Goal: Find contact information: Find contact information

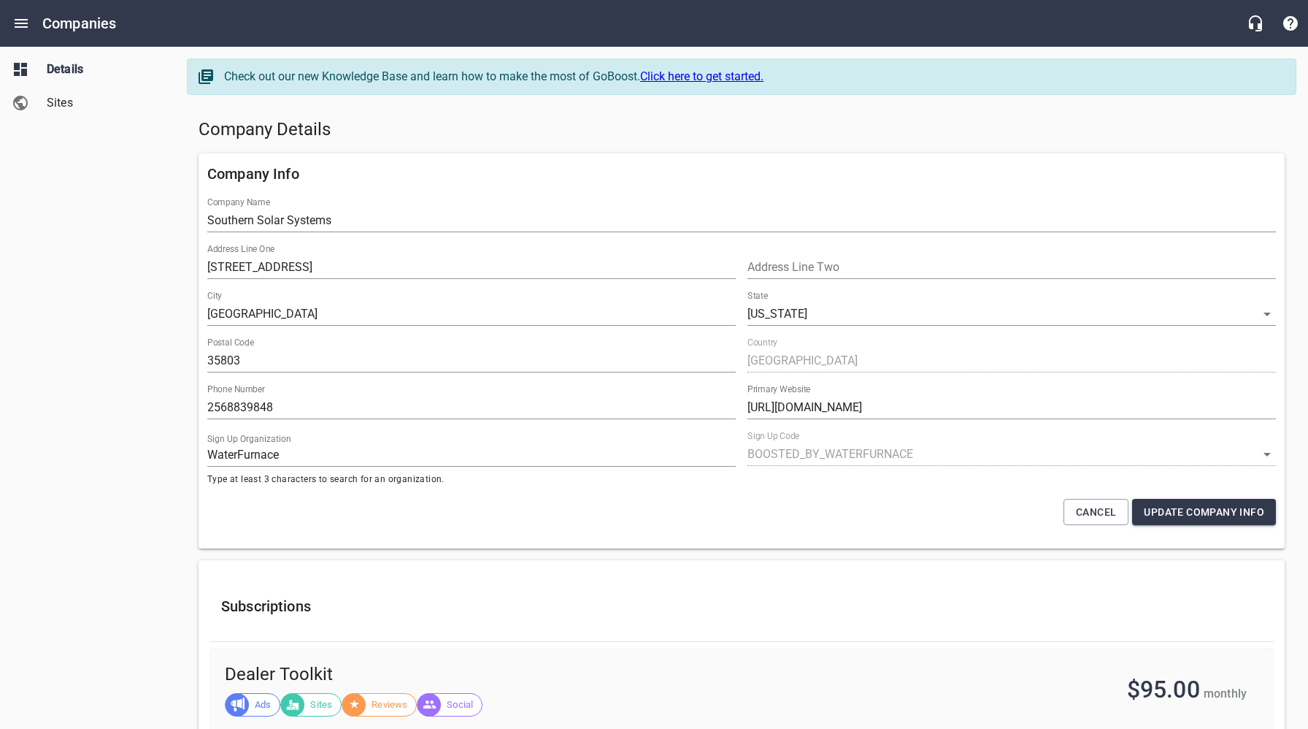
select select "5"
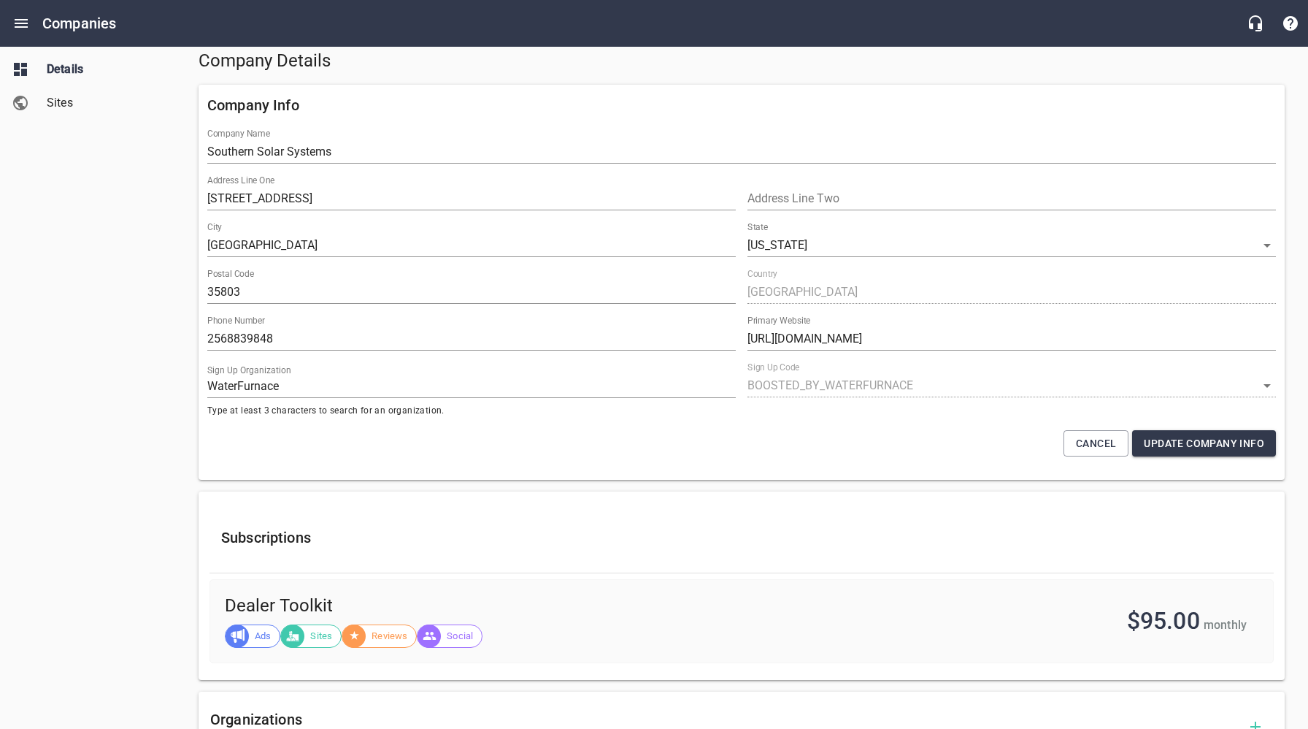
click at [134, 361] on div "Details Sites" at bounding box center [88, 364] width 176 height 729
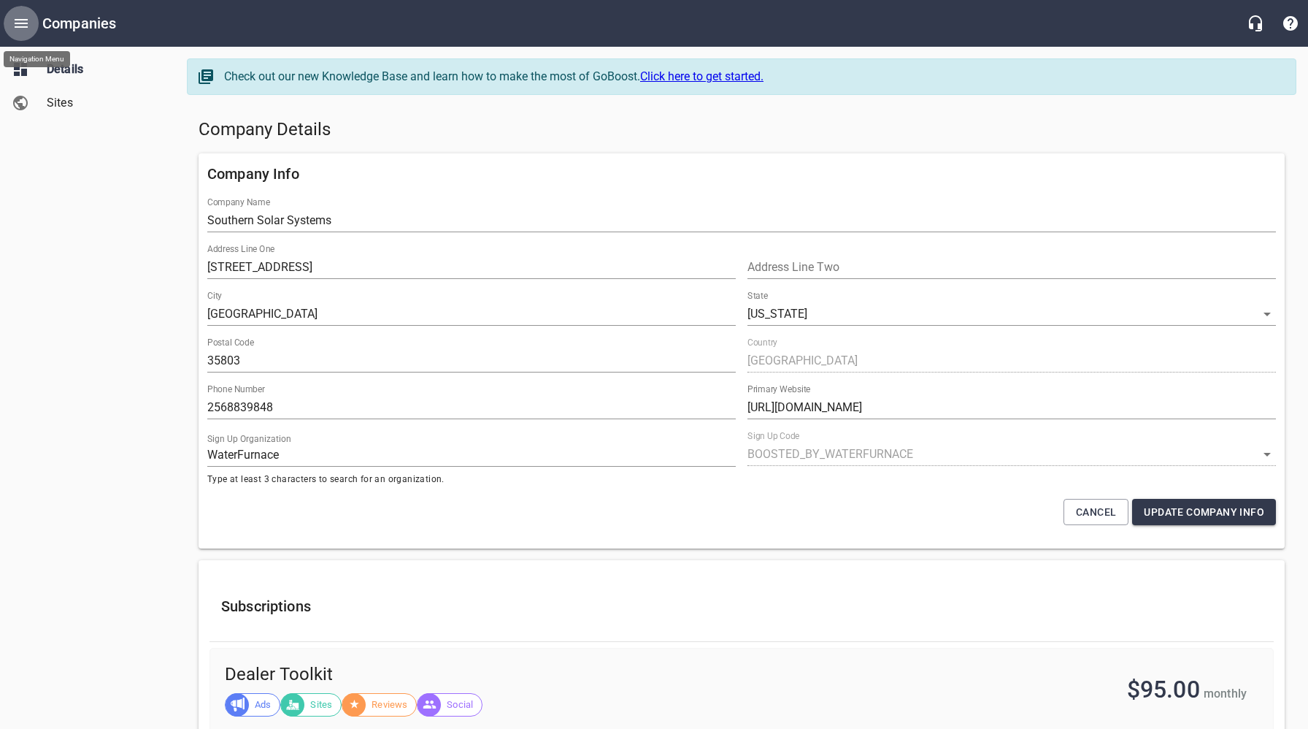
click at [22, 23] on icon "Open drawer" at bounding box center [21, 23] width 13 height 9
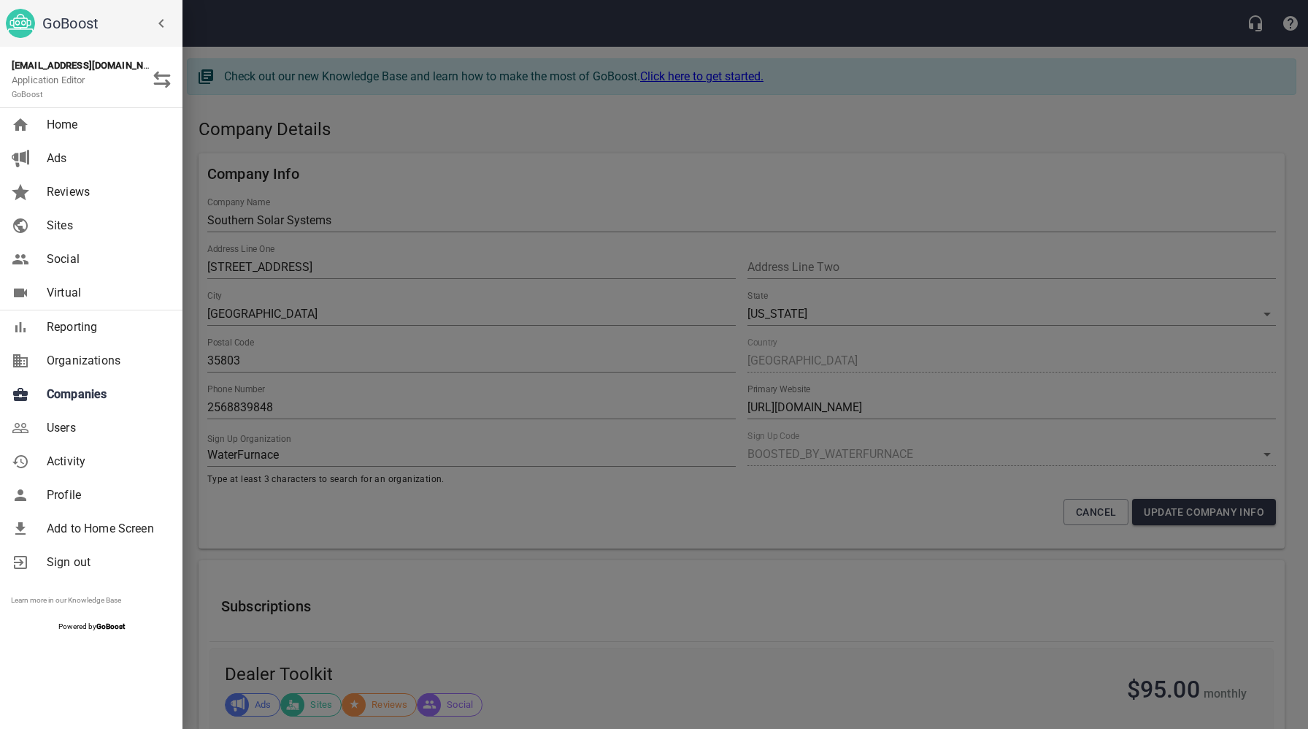
click at [439, 118] on div at bounding box center [654, 364] width 1308 height 729
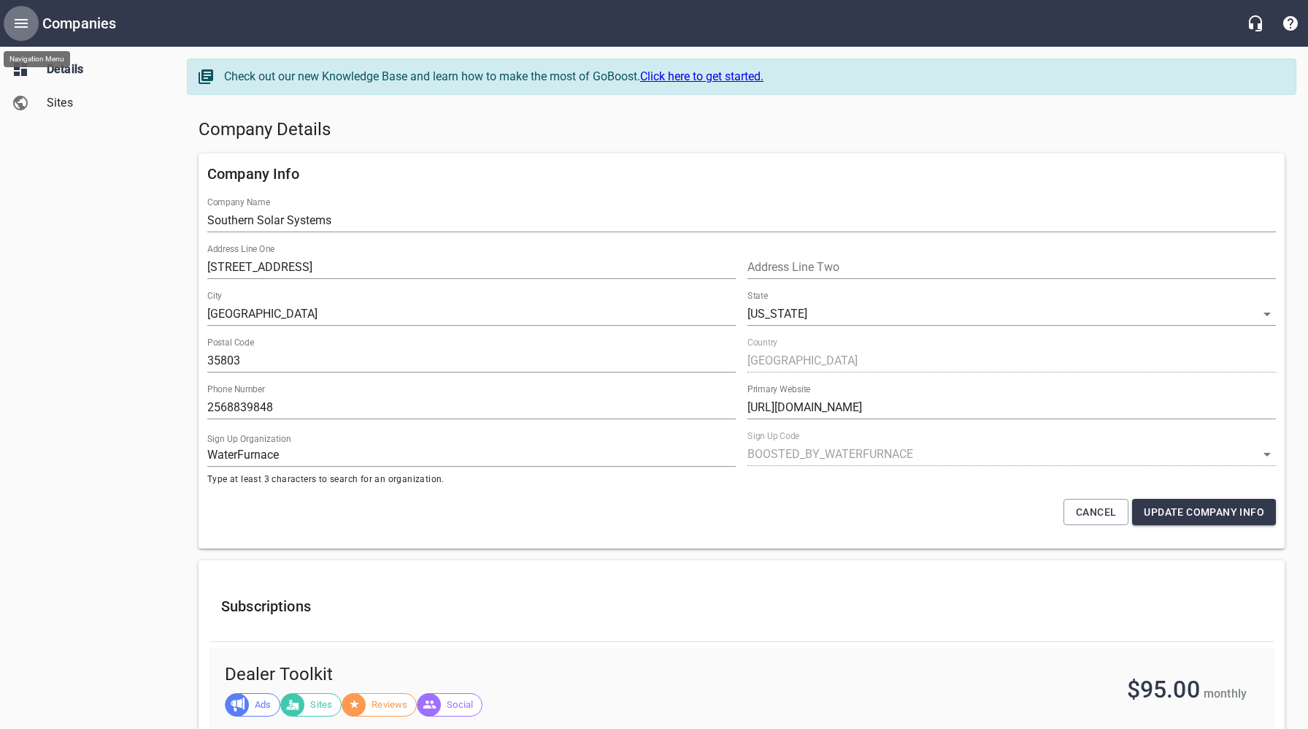
click at [21, 22] on icon "Open drawer" at bounding box center [21, 24] width 18 height 18
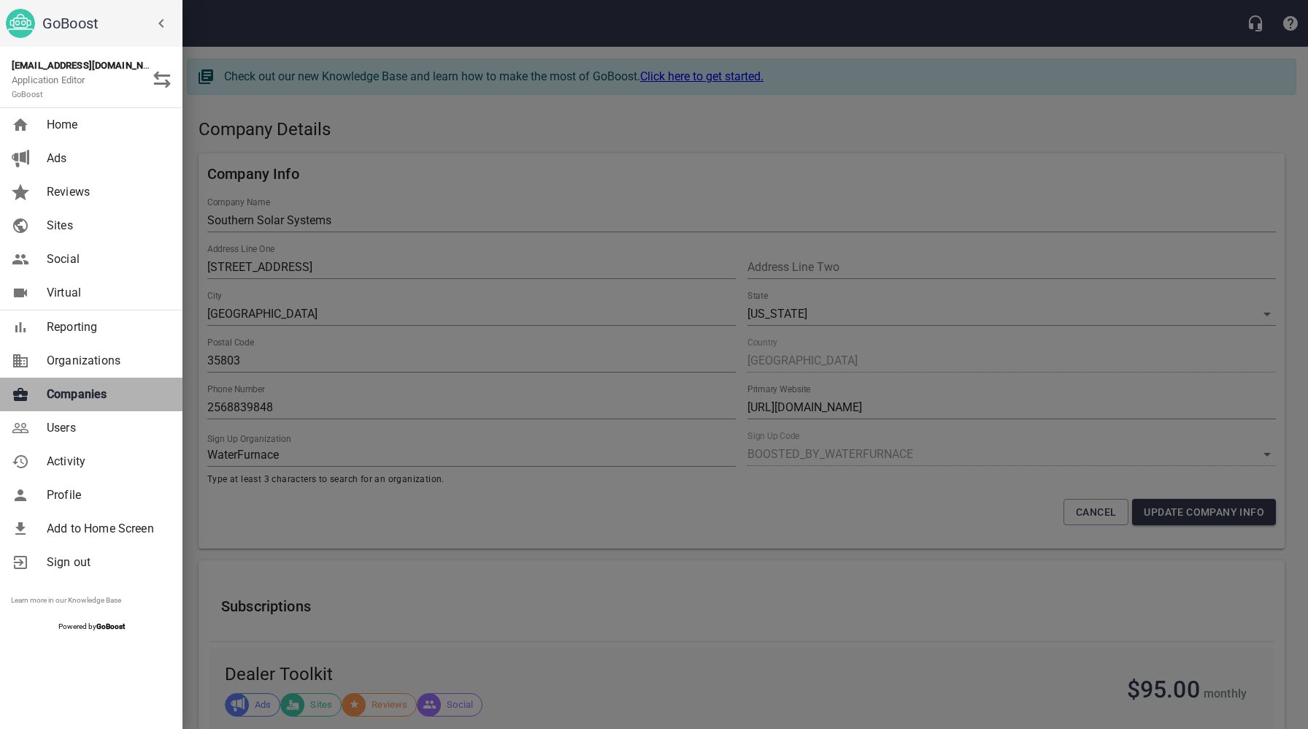
click at [69, 390] on span "Companies" at bounding box center [106, 394] width 118 height 18
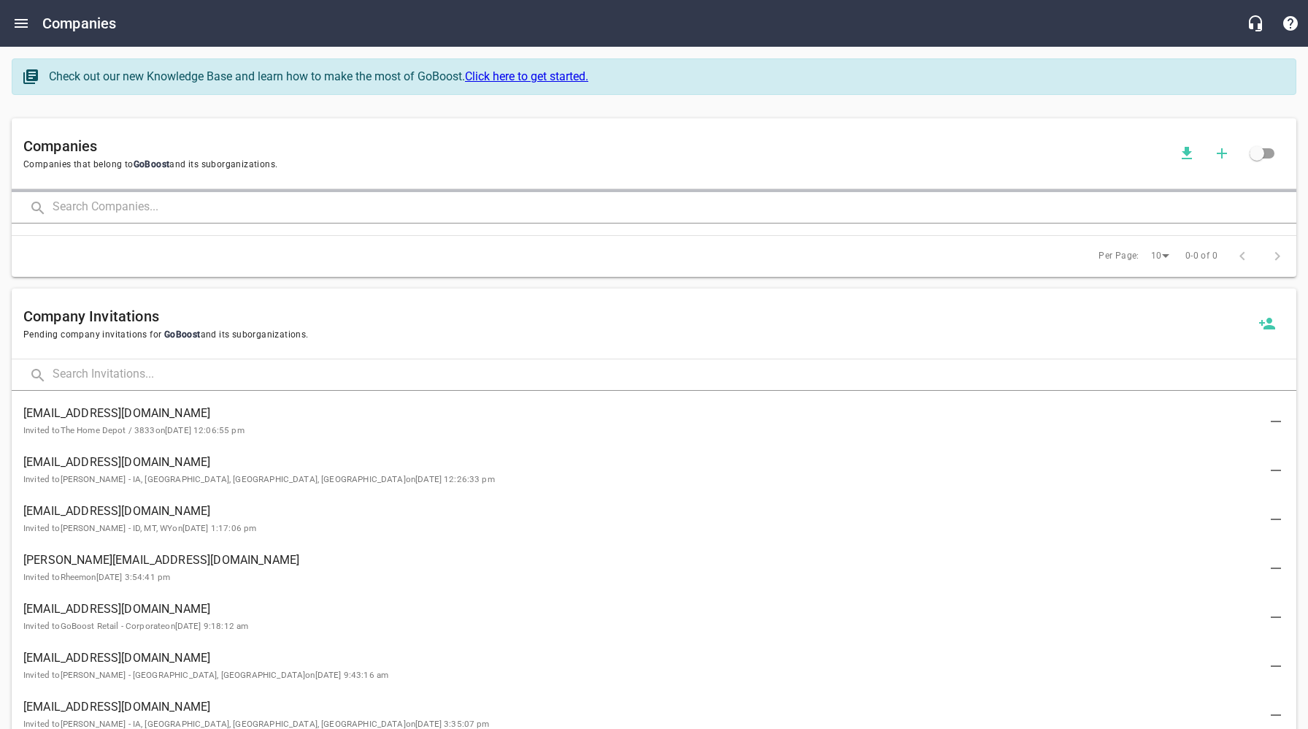
click at [304, 212] on input "text" at bounding box center [675, 207] width 1244 height 31
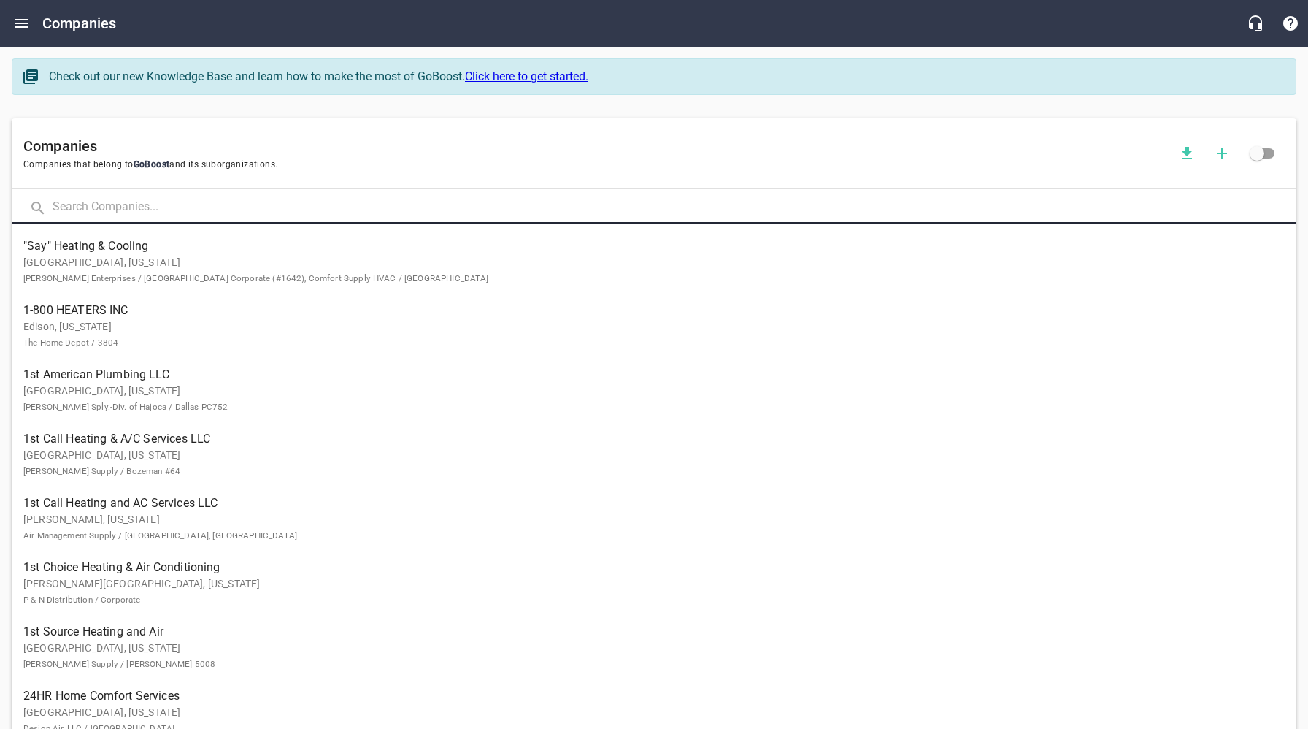
click at [220, 212] on input "text" at bounding box center [675, 207] width 1244 height 31
type input "Island Air"
click button at bounding box center [0, 0] width 0 height 0
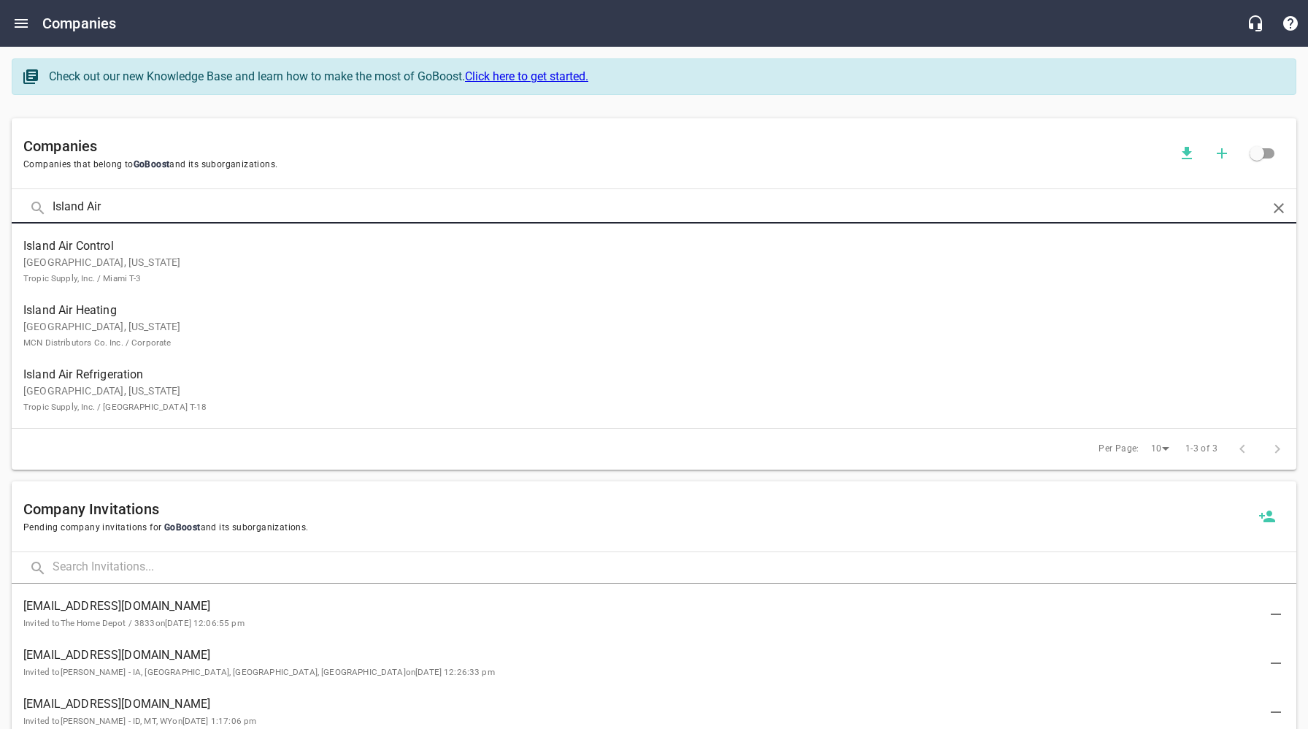
click at [102, 394] on p "Jacksonville, Florida Tropic Supply, Inc. / Jacksonville T-18" at bounding box center [642, 398] width 1238 height 31
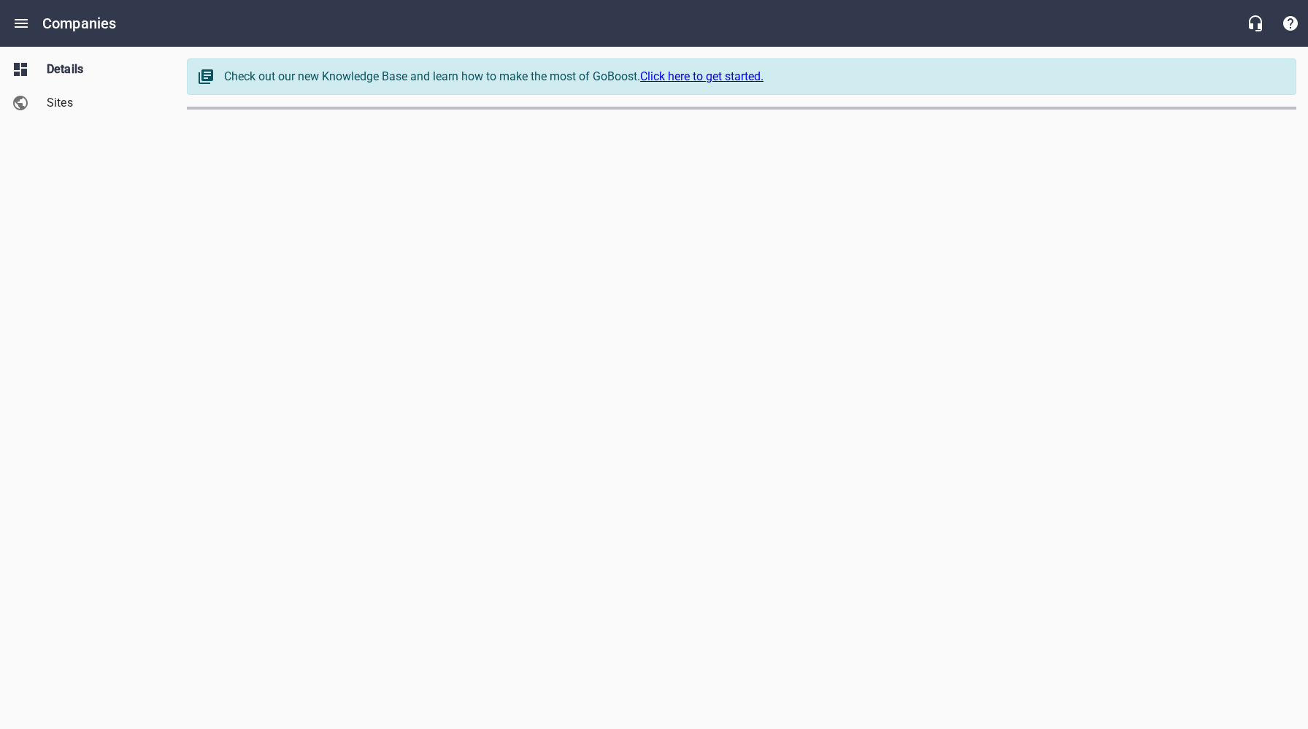
select select "[US_STATE]"
select select "49"
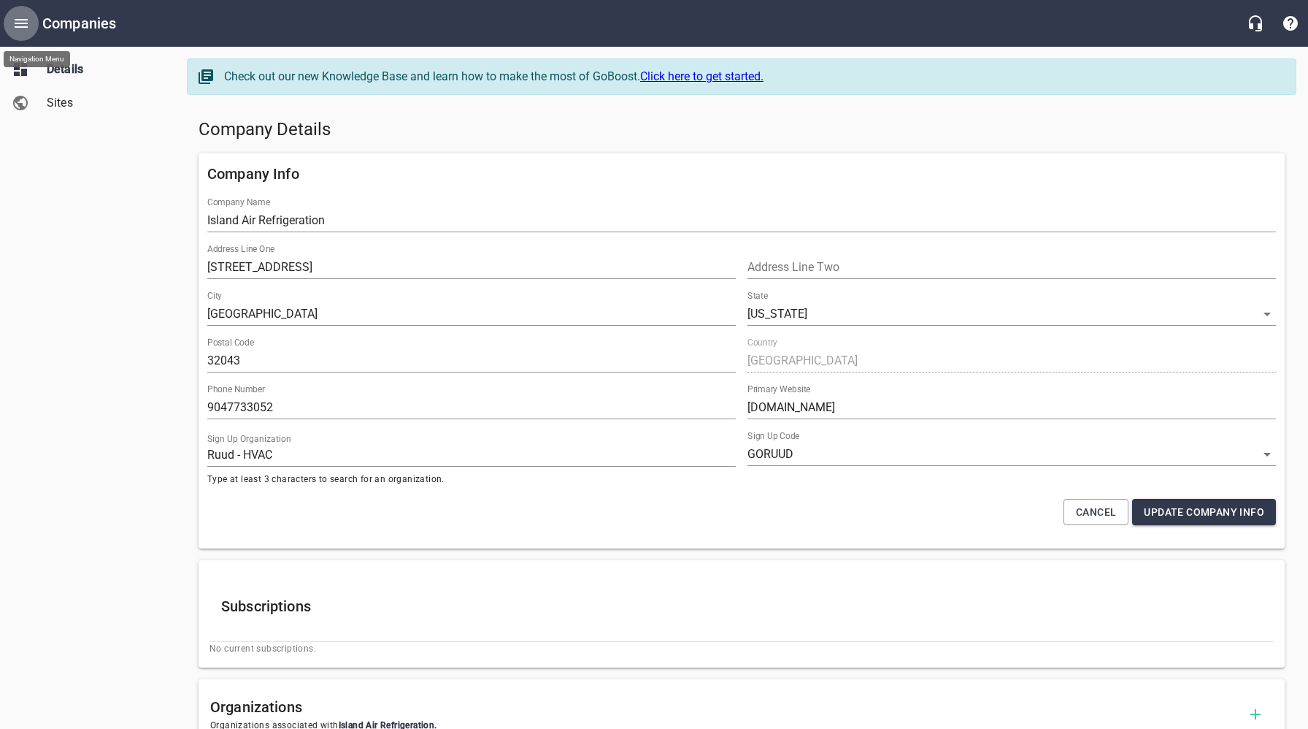
click at [26, 23] on icon "Open drawer" at bounding box center [21, 23] width 13 height 9
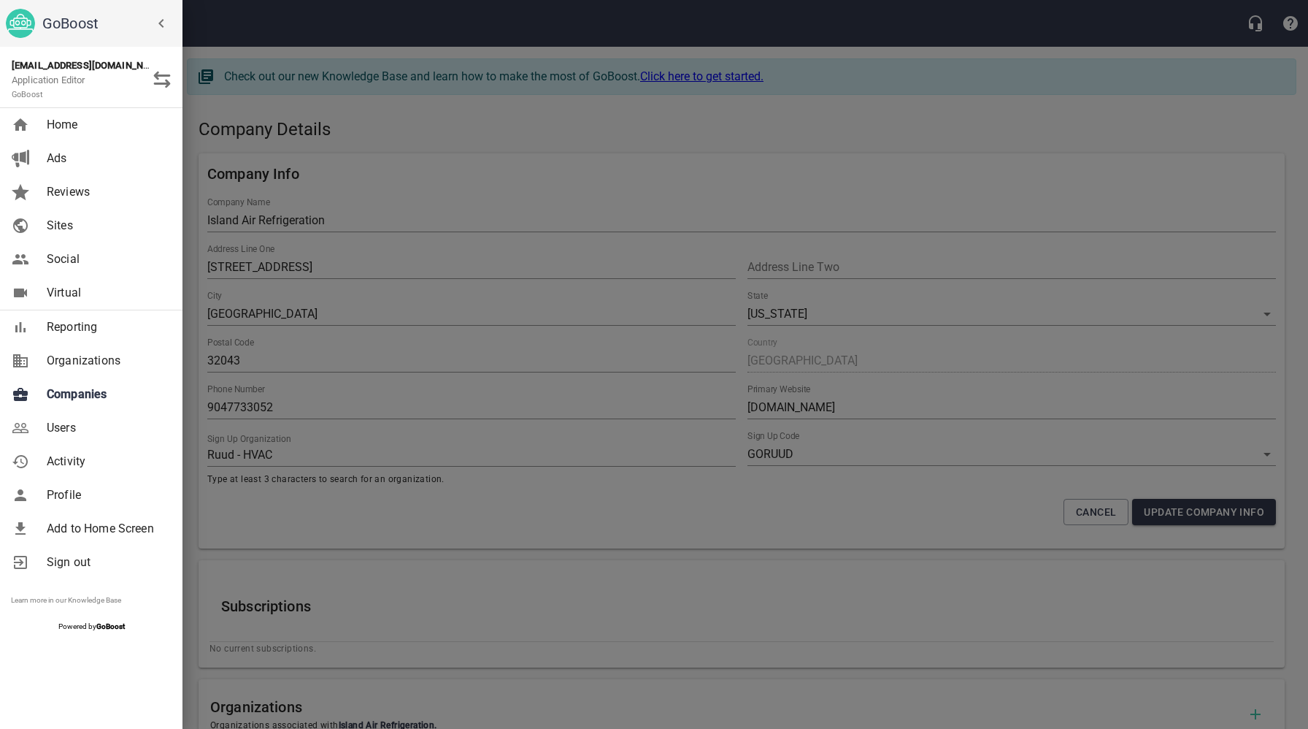
click at [89, 363] on span "Organizations" at bounding box center [106, 361] width 118 height 18
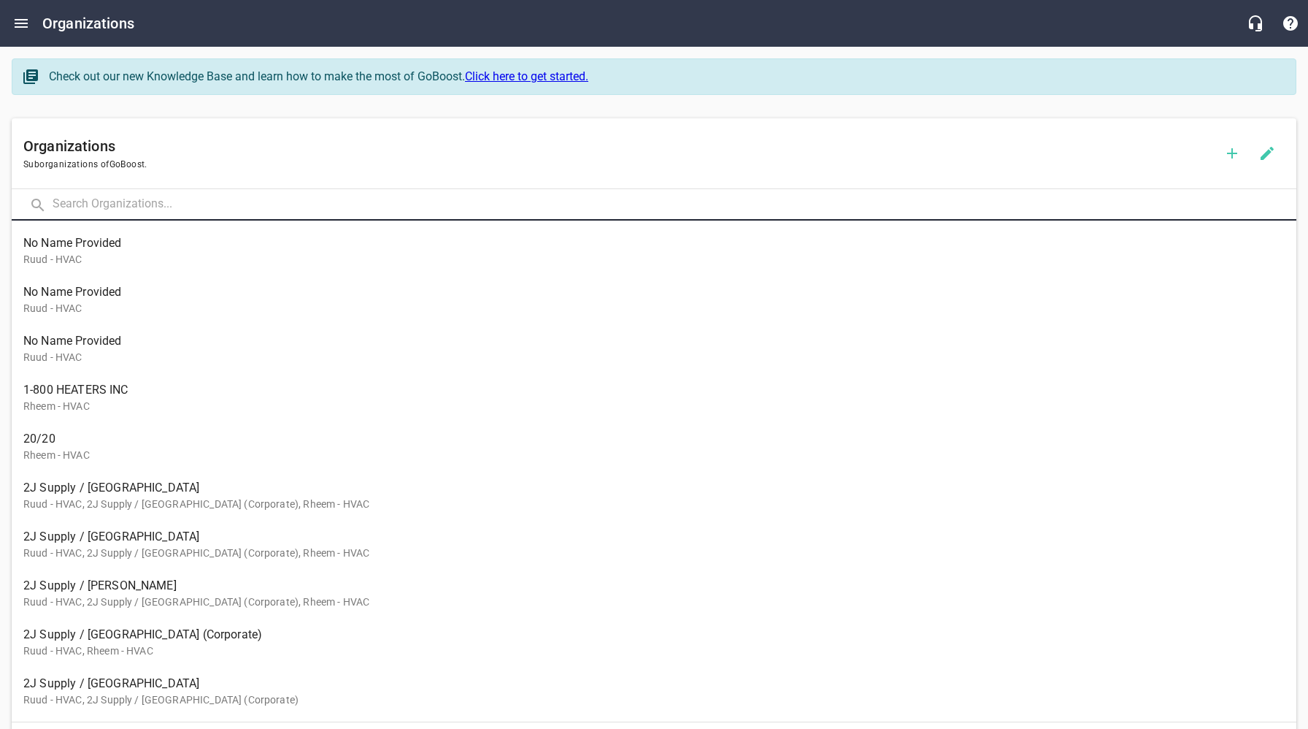
click at [210, 205] on input "text" at bounding box center [675, 204] width 1244 height 31
click button at bounding box center [0, 0] width 0 height 0
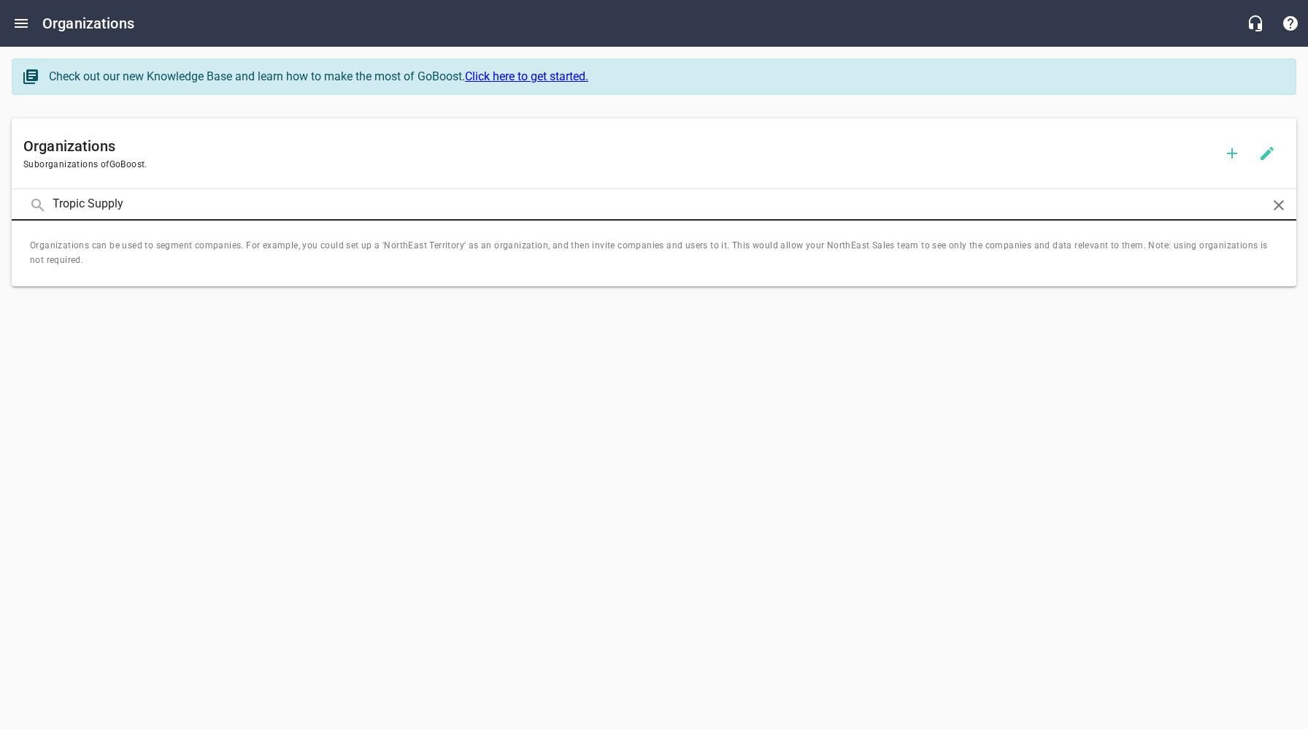
type input "Tropic Supply"
click button at bounding box center [0, 0] width 0 height 0
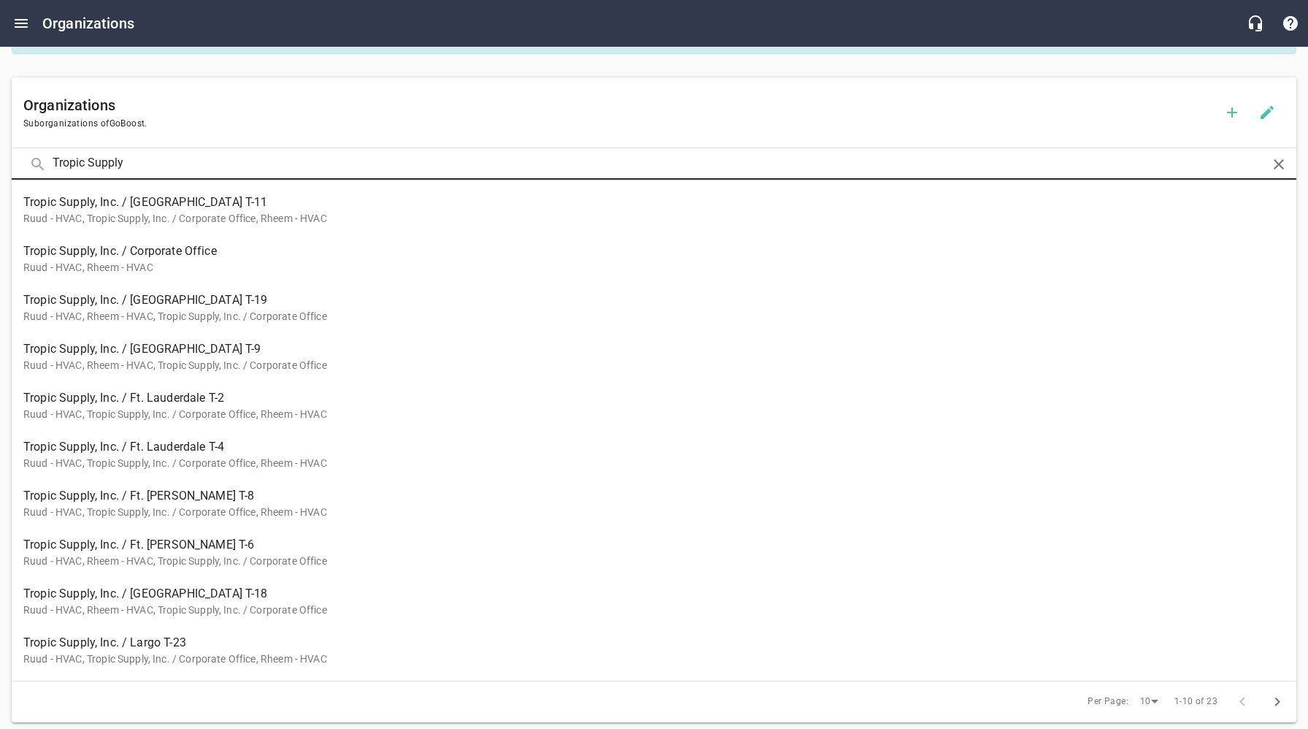
scroll to position [74, 0]
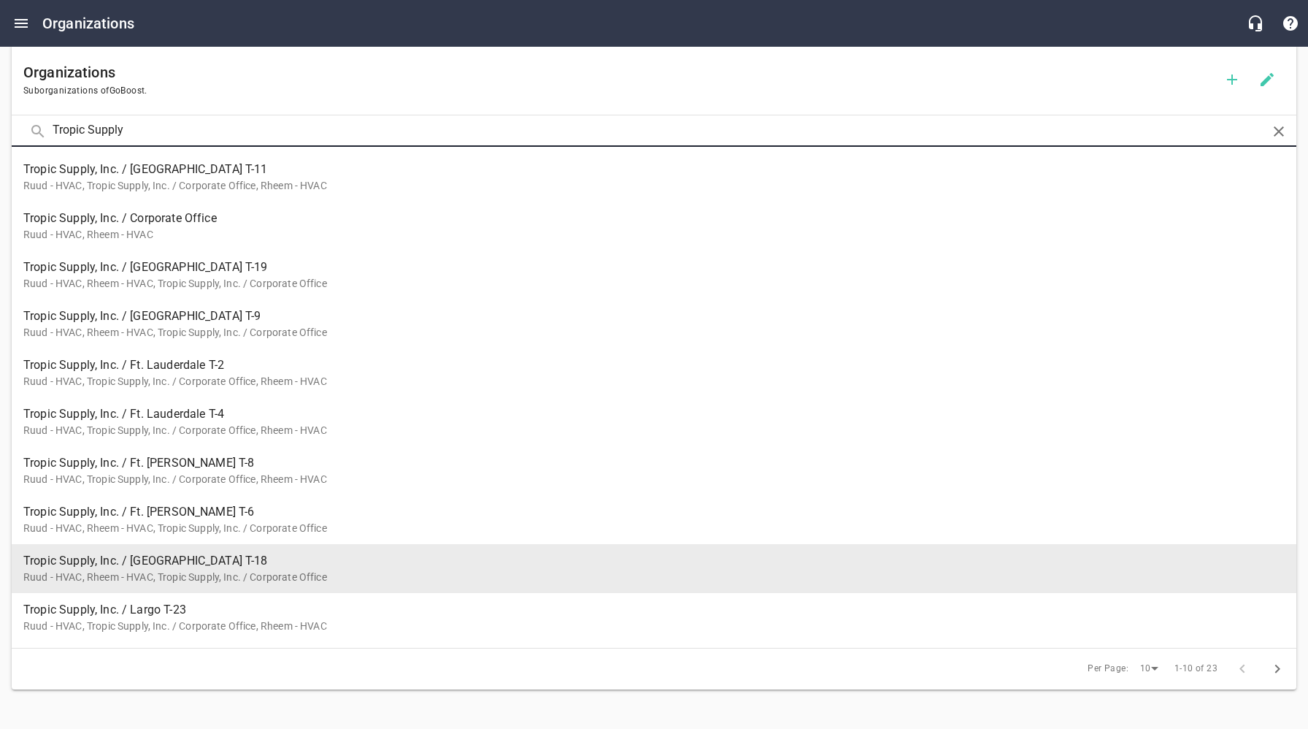
click at [174, 566] on span "Tropic Supply, Inc. / [GEOGRAPHIC_DATA] T-18" at bounding box center [648, 561] width 1250 height 18
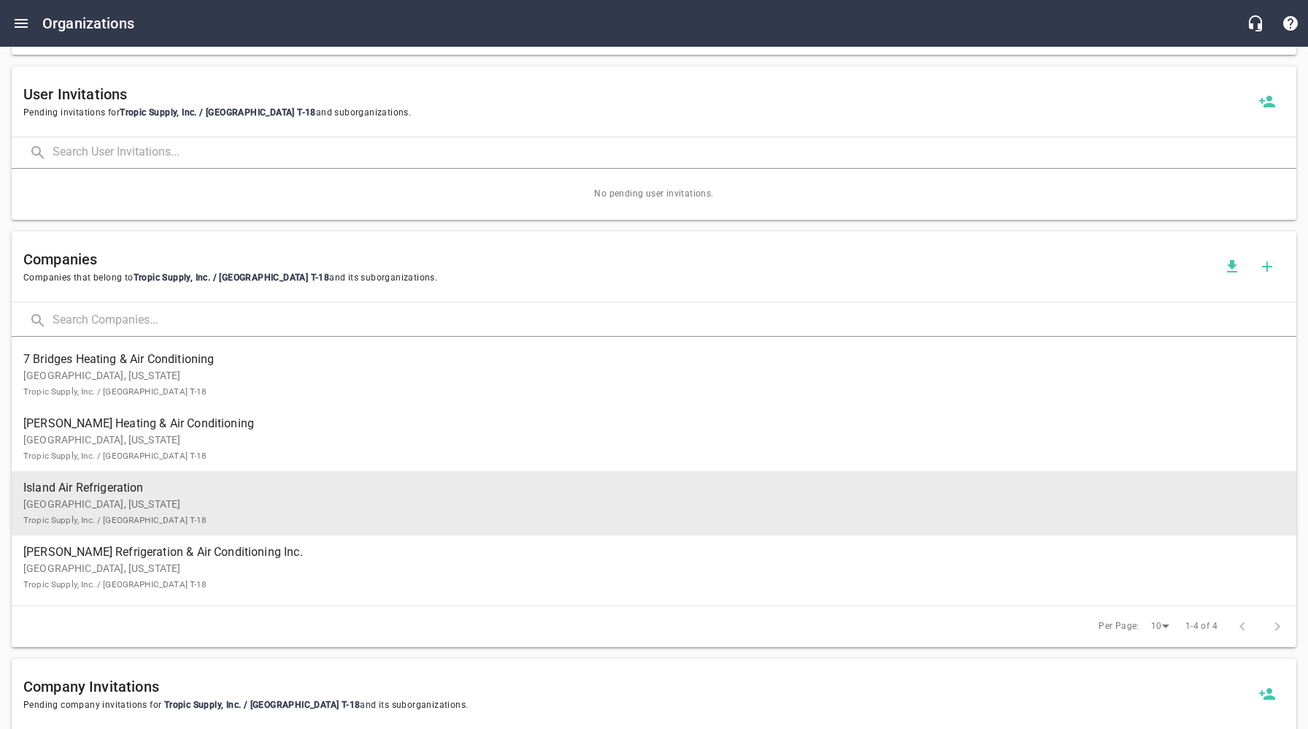
scroll to position [1091, 0]
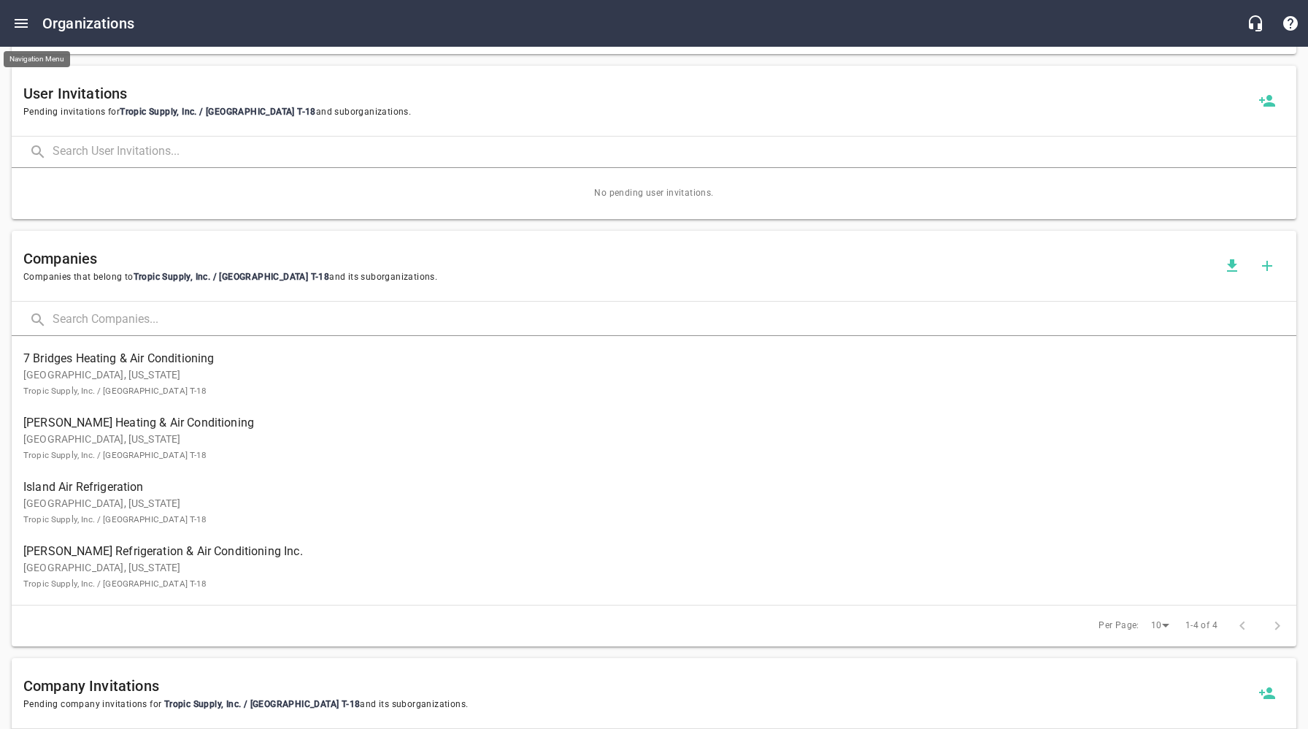
click at [25, 26] on icon "Open drawer" at bounding box center [21, 23] width 13 height 9
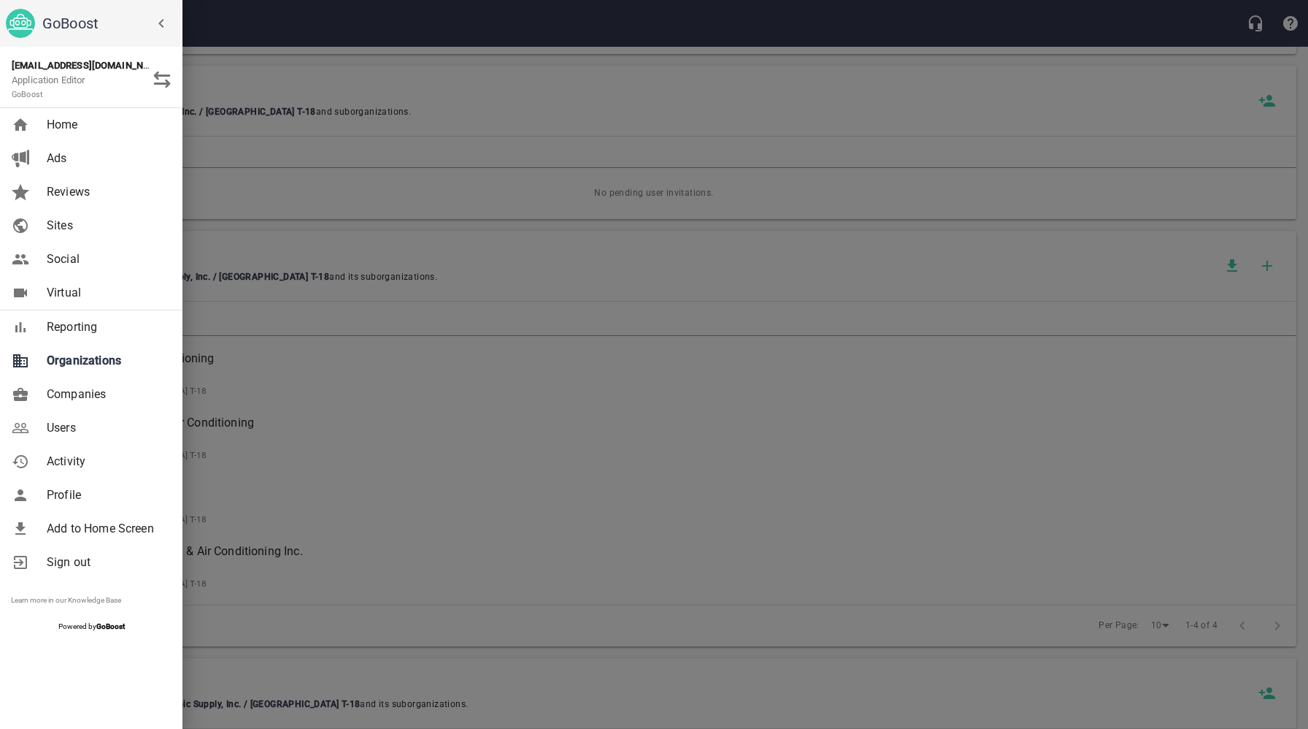
click at [507, 143] on div at bounding box center [654, 364] width 1308 height 729
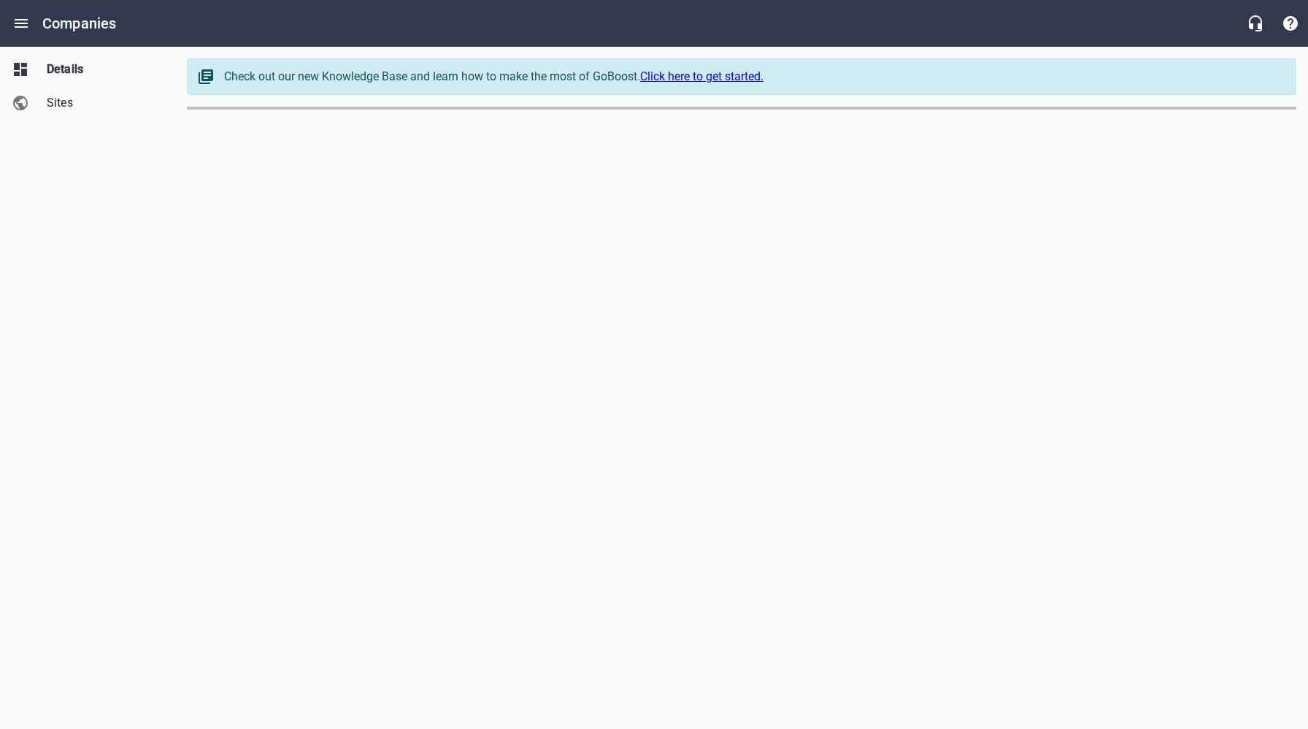
select select "[US_STATE]"
select select "49"
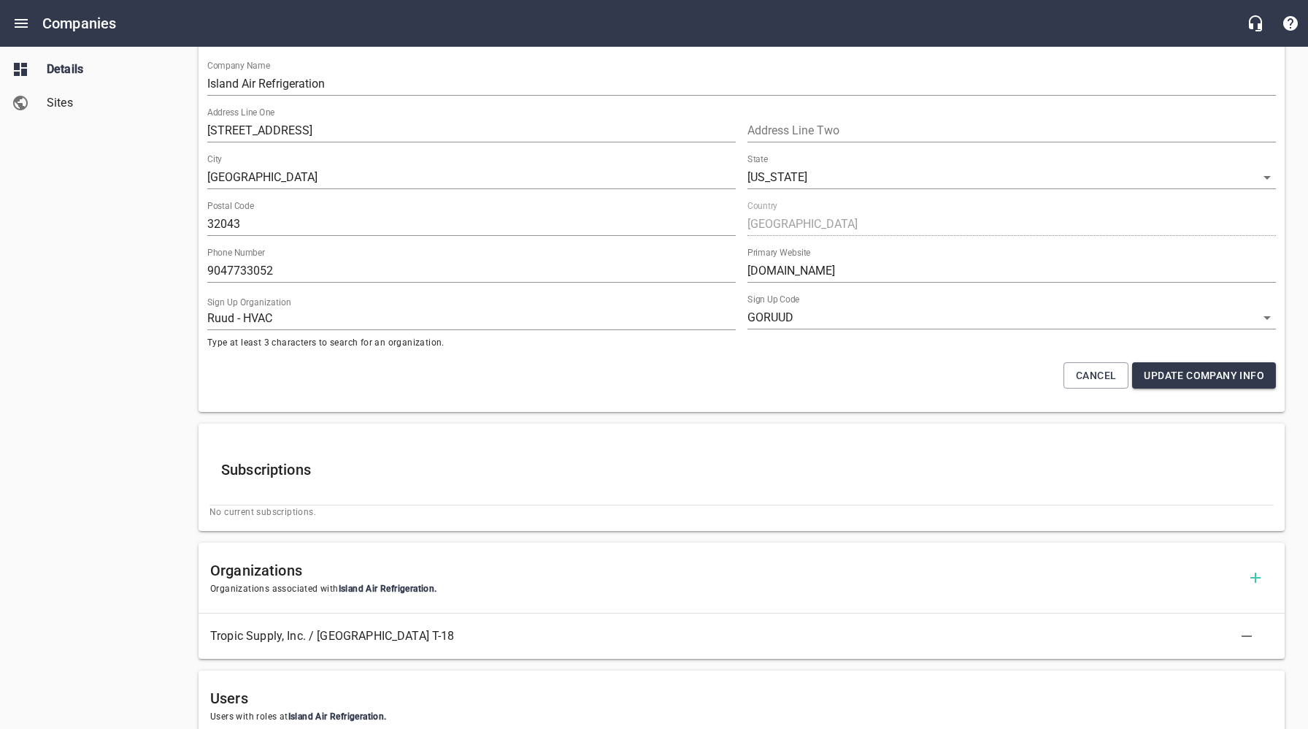
scroll to position [145, 0]
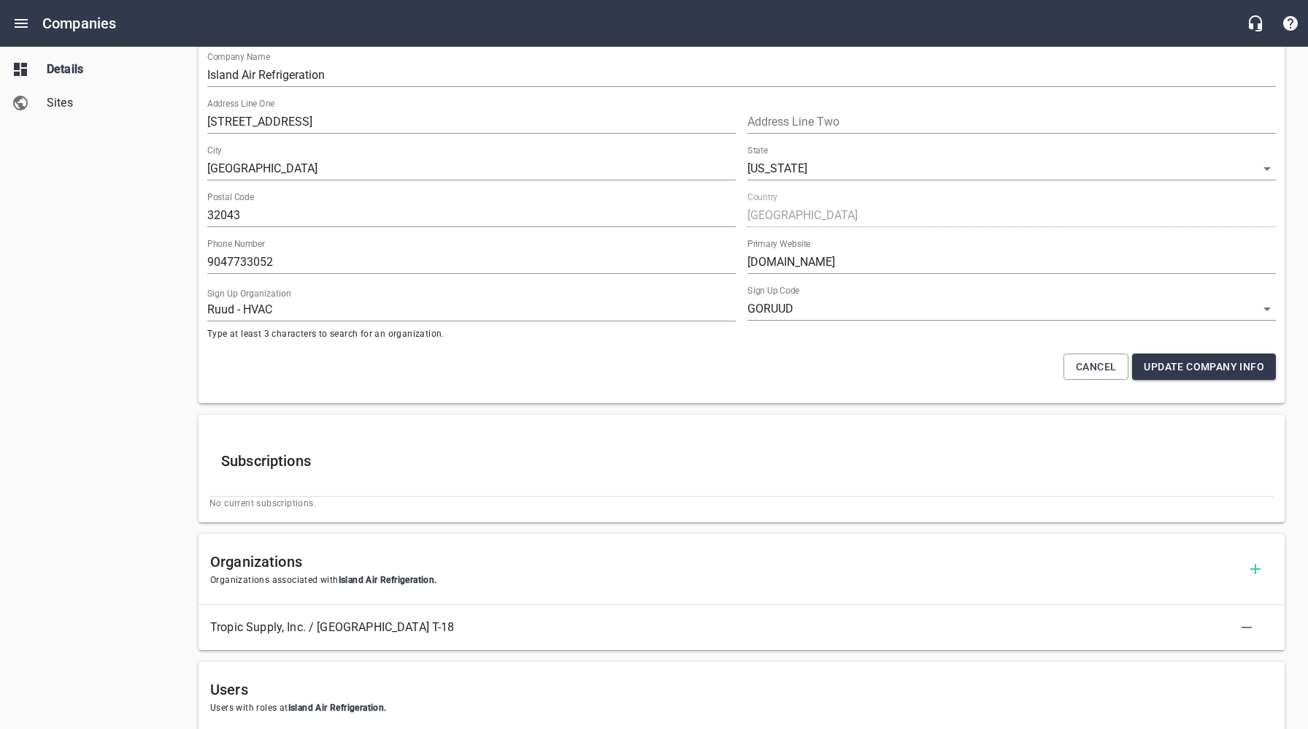
click at [139, 286] on div "Details Sites" at bounding box center [88, 364] width 176 height 729
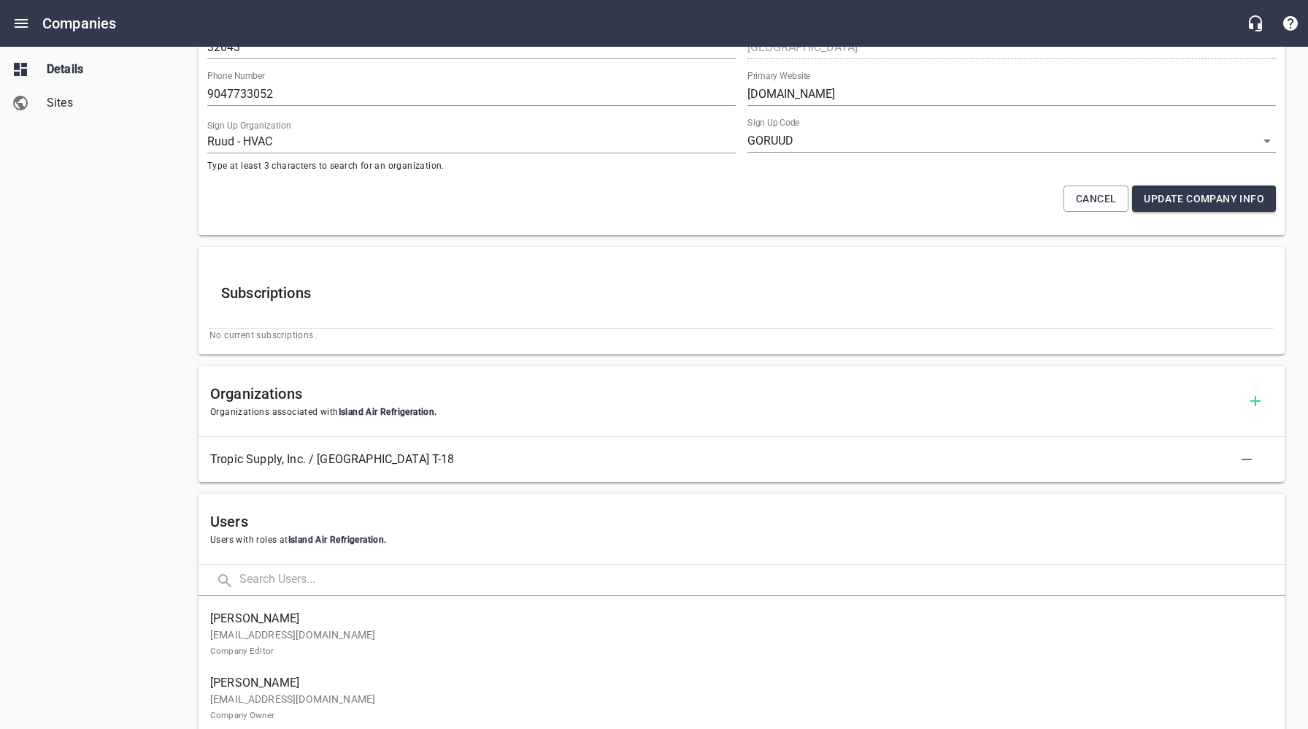
scroll to position [380, 0]
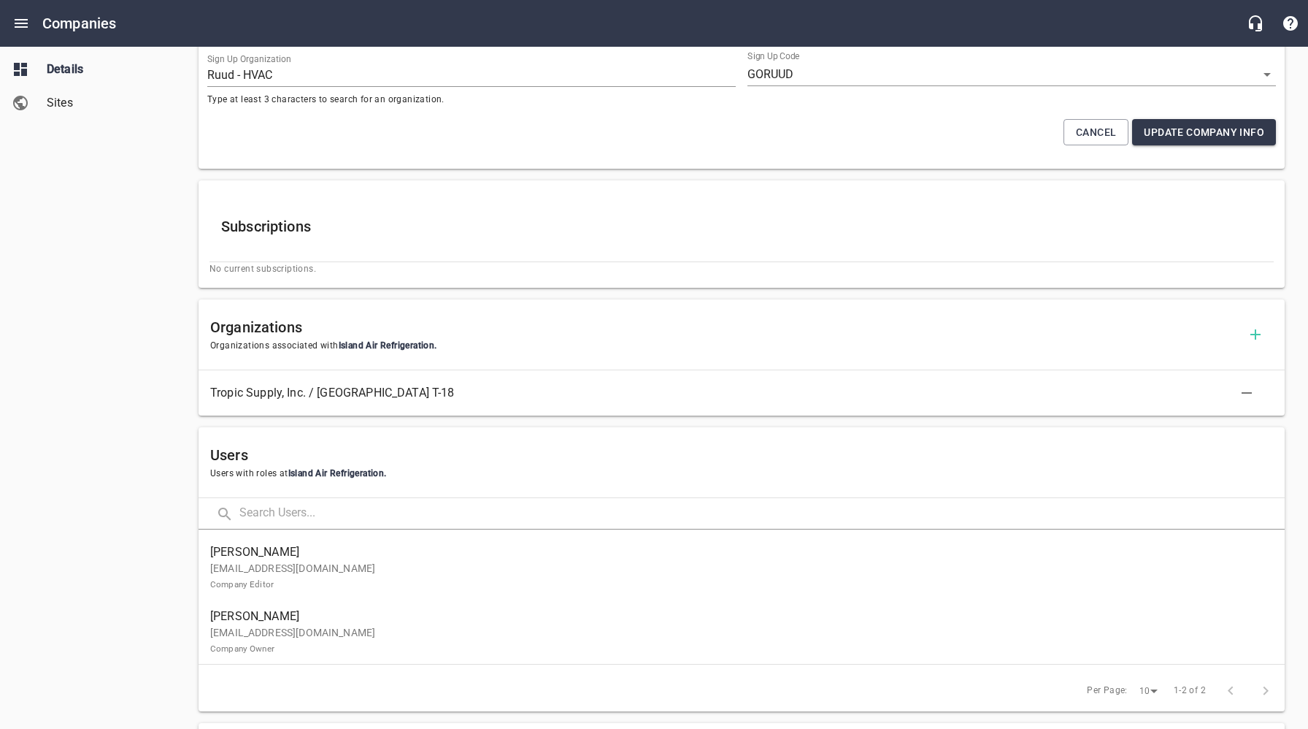
click at [85, 608] on div "Details Sites" at bounding box center [88, 364] width 176 height 729
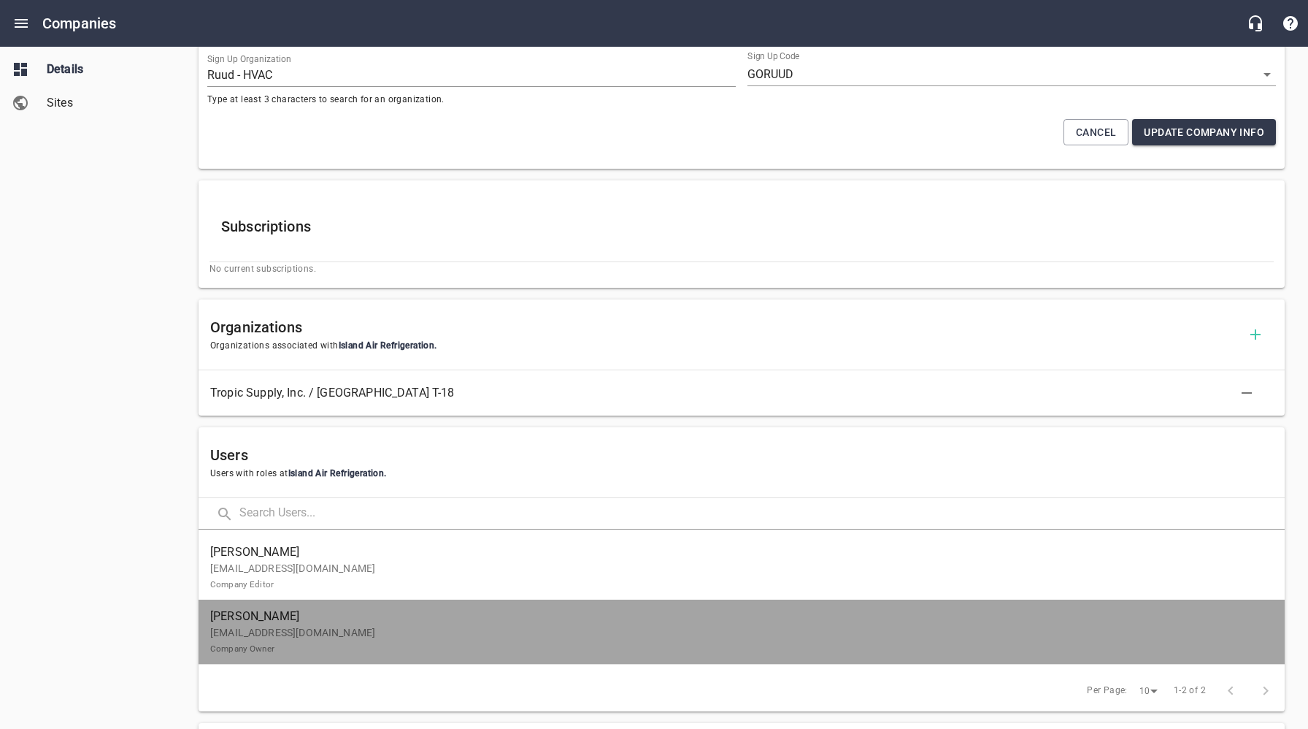
drag, startPoint x: 325, startPoint y: 635, endPoint x: 323, endPoint y: 613, distance: 22.7
click at [325, 635] on p "cooks280zx@gmail.com Company Owner" at bounding box center [735, 640] width 1051 height 31
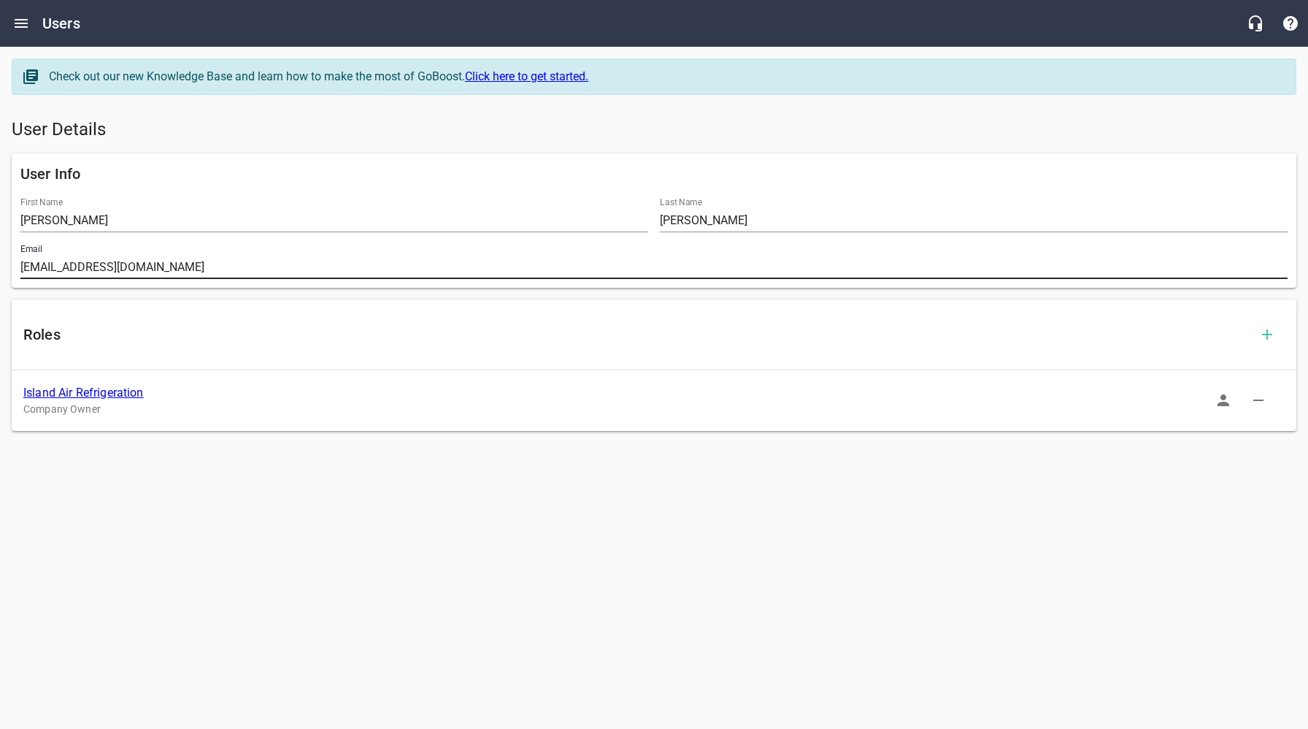
drag, startPoint x: 166, startPoint y: 266, endPoint x: 18, endPoint y: 269, distance: 147.5
click at [18, 269] on div "Email cooks280zx@gmail.com" at bounding box center [654, 261] width 1279 height 47
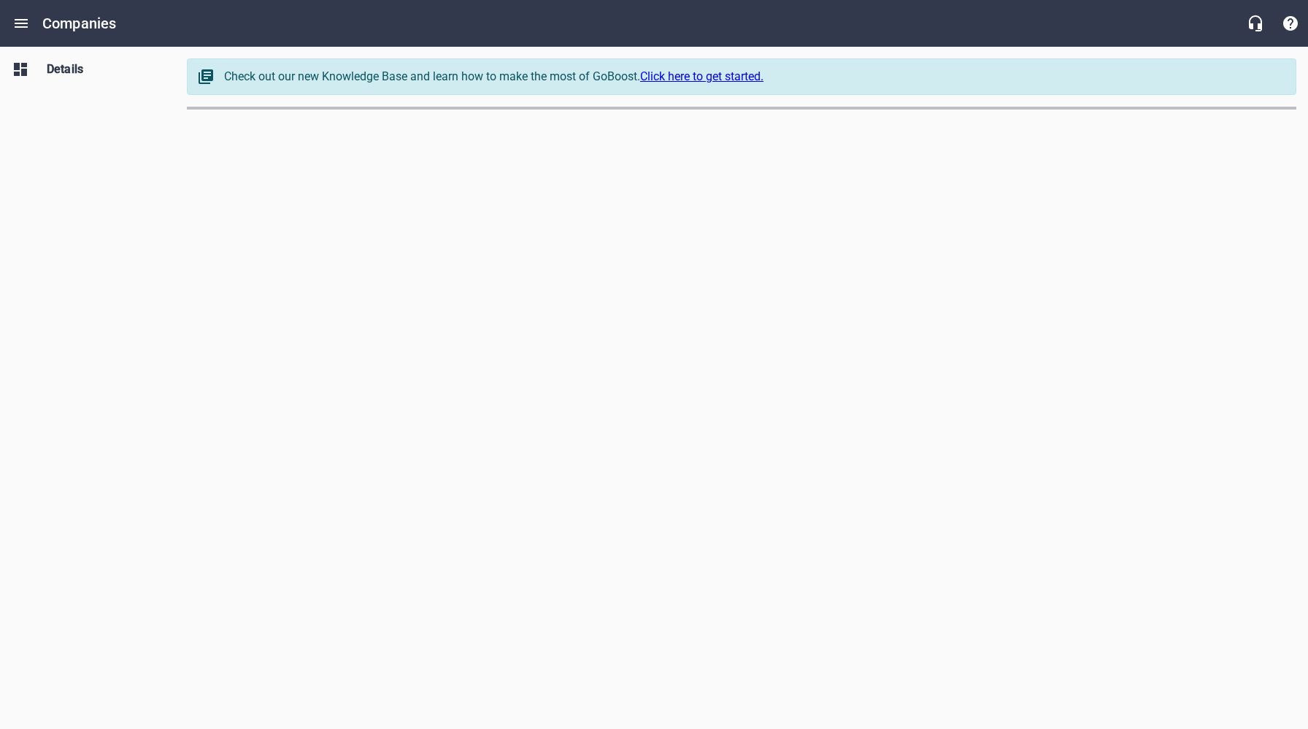
select select "[US_STATE]"
select select "63"
select select "[US_STATE]"
select select "63"
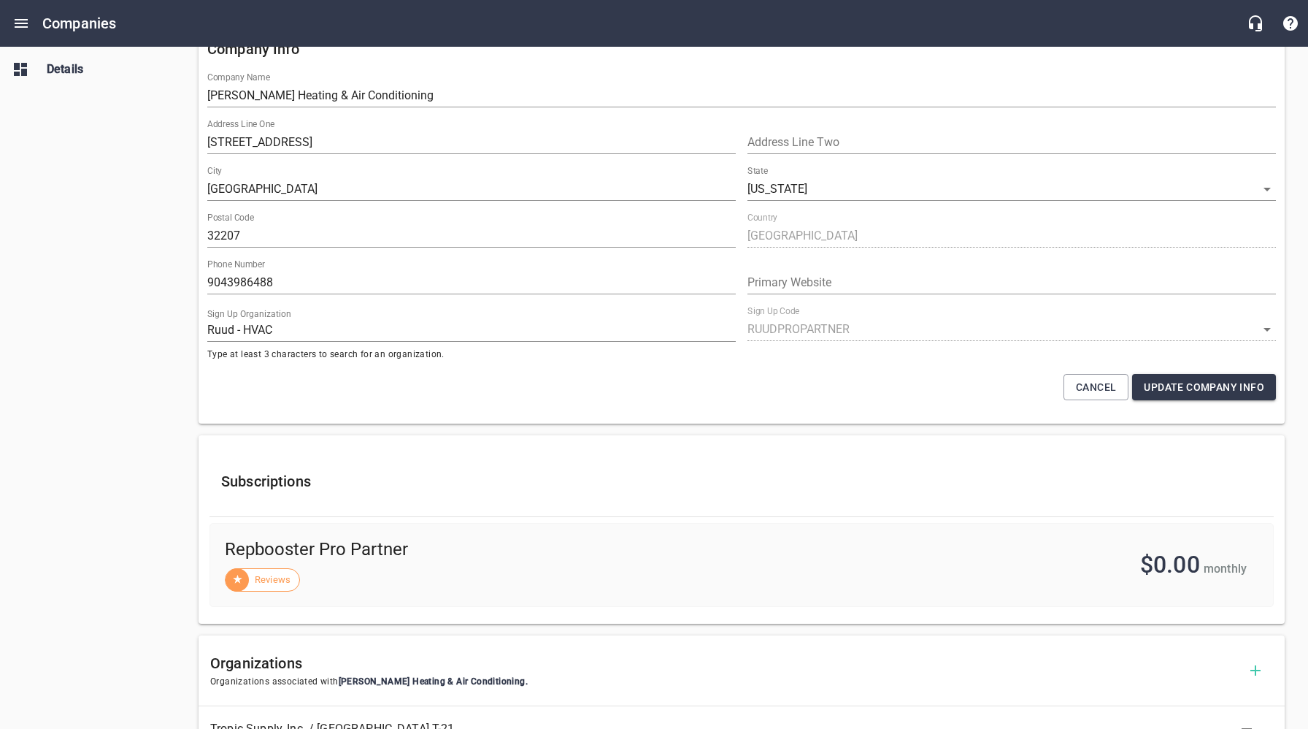
scroll to position [126, 0]
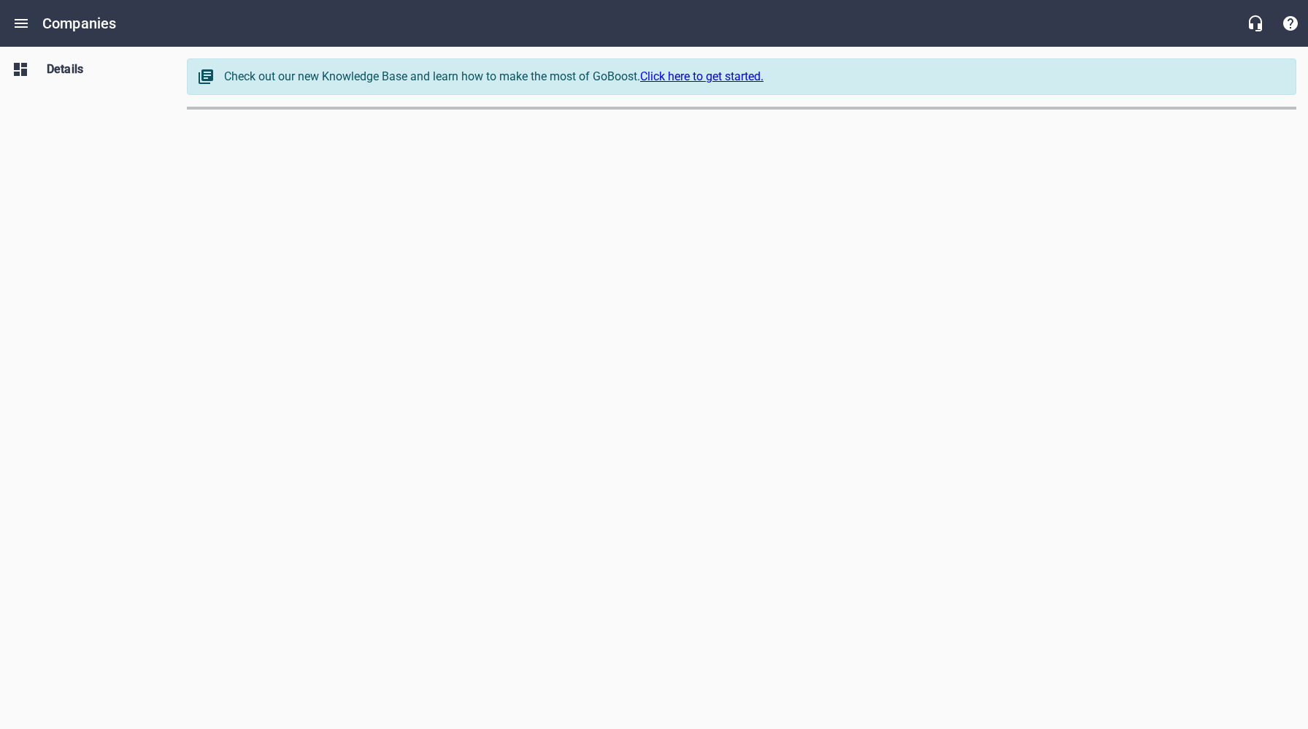
select select "[US_STATE]"
select select "63"
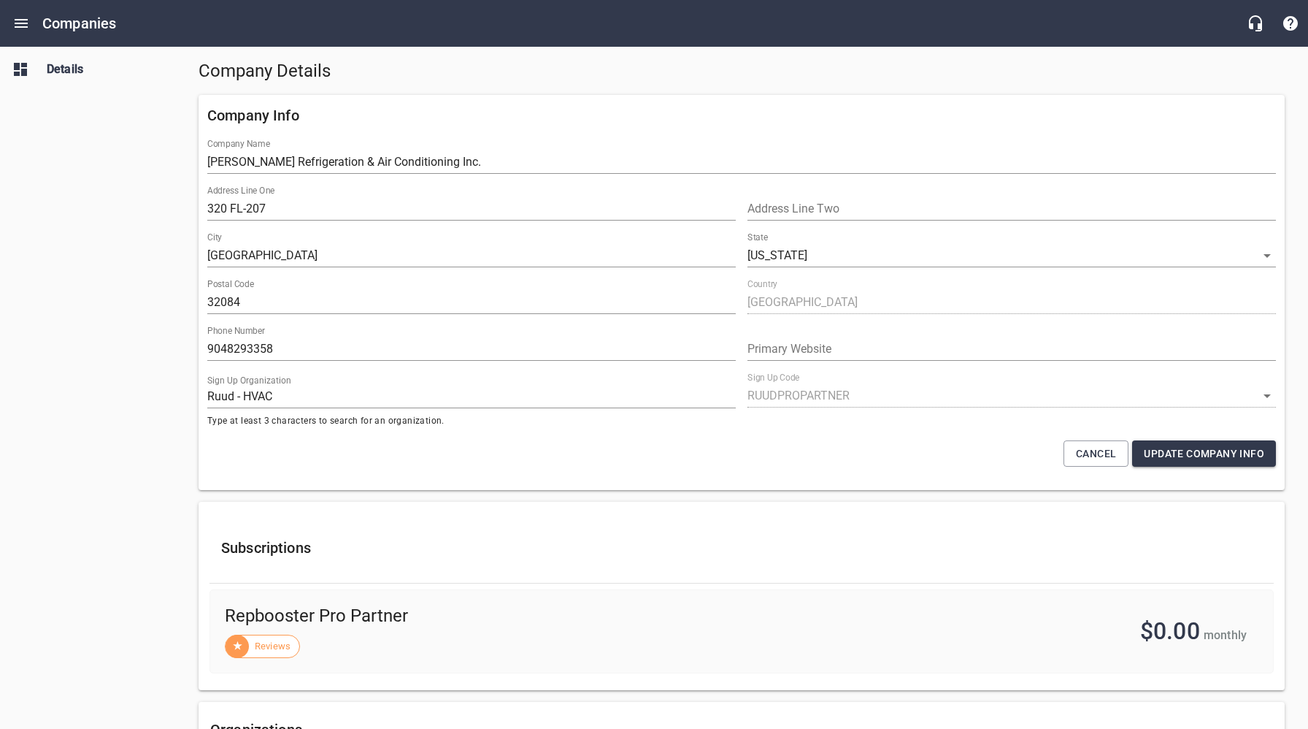
scroll to position [53, 0]
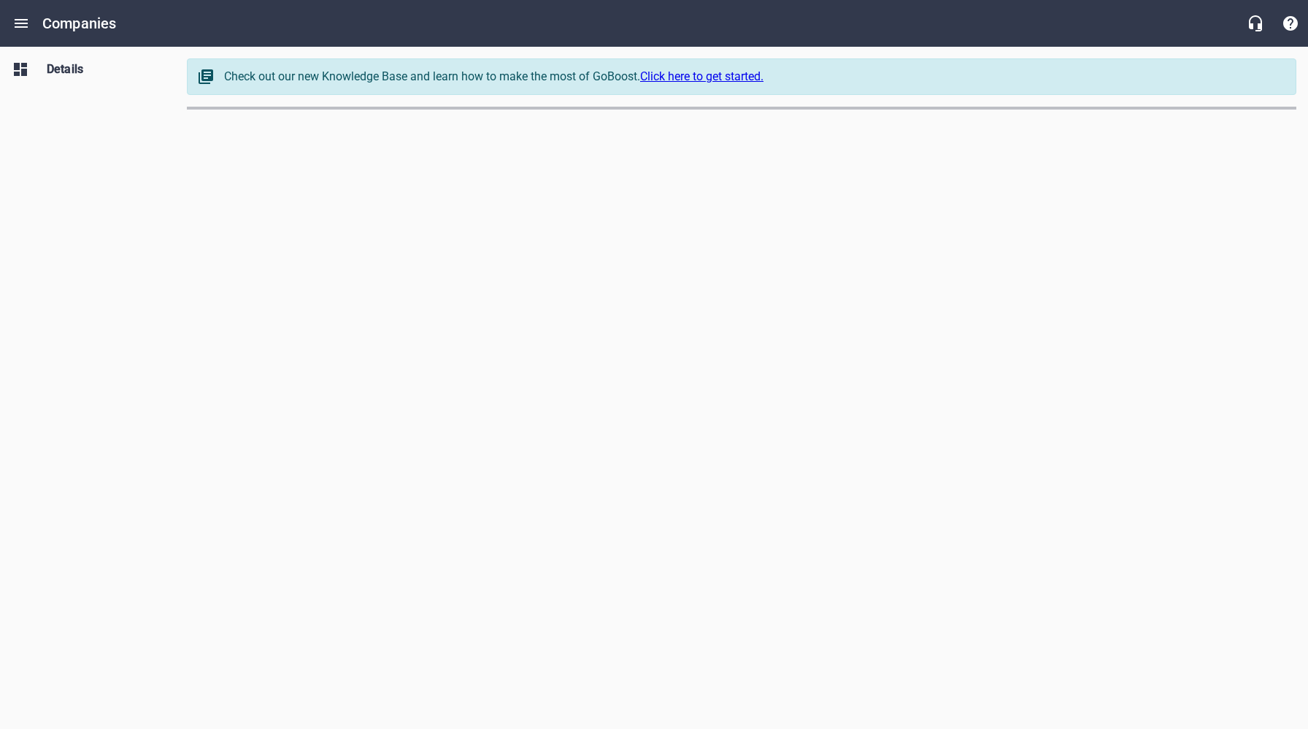
select select "[US_STATE]"
select select "63"
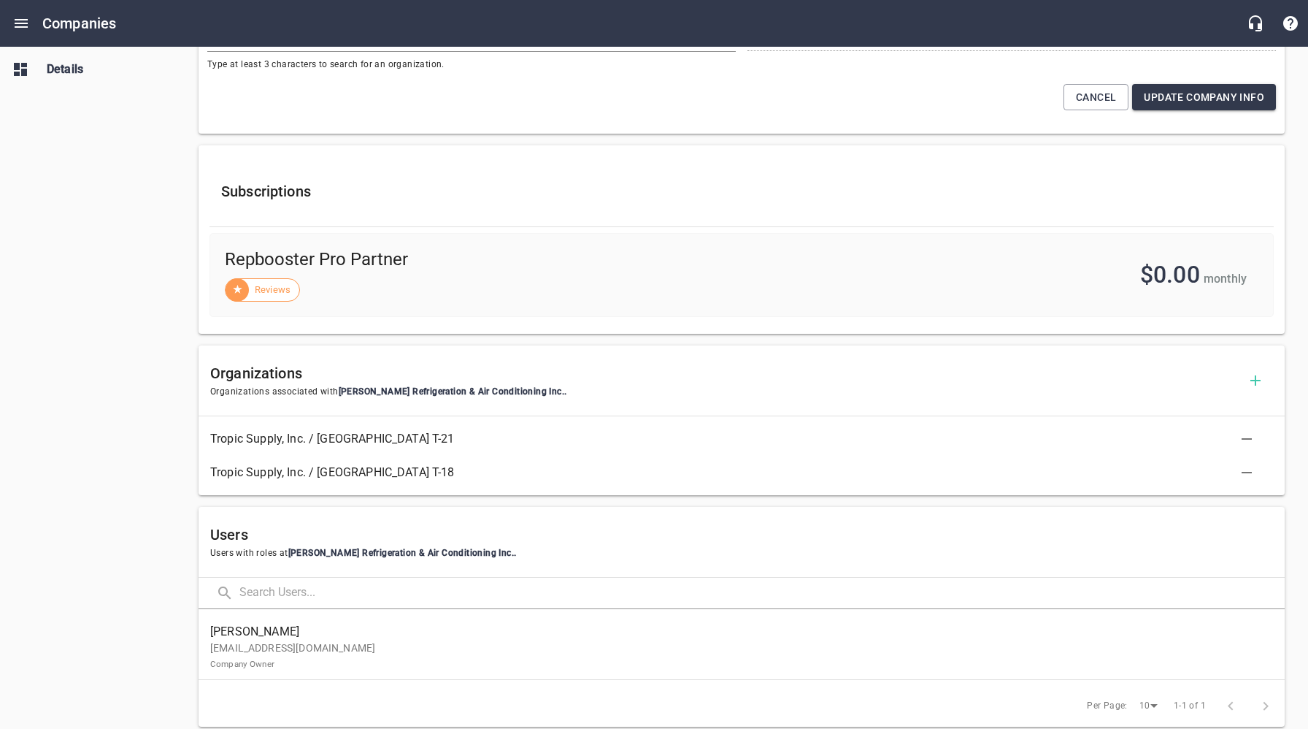
scroll to position [452, 0]
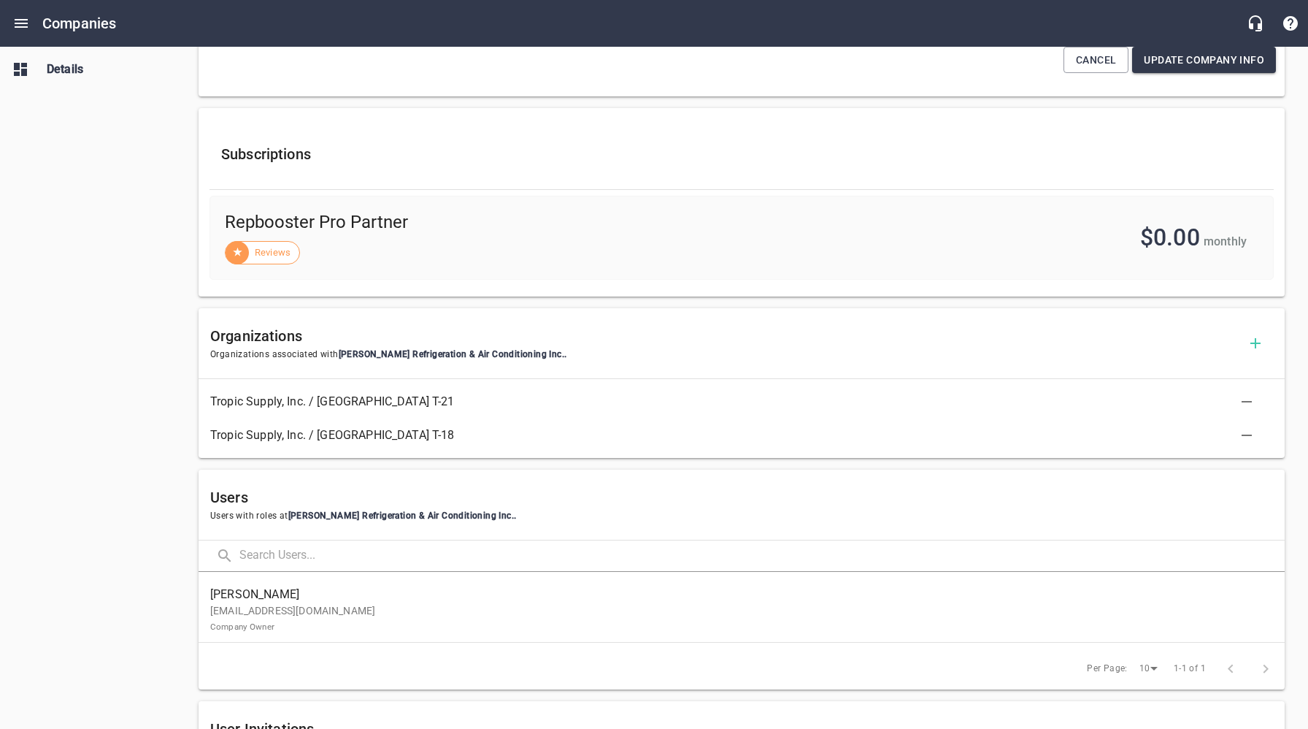
click at [96, 545] on div "Details" at bounding box center [88, 364] width 176 height 729
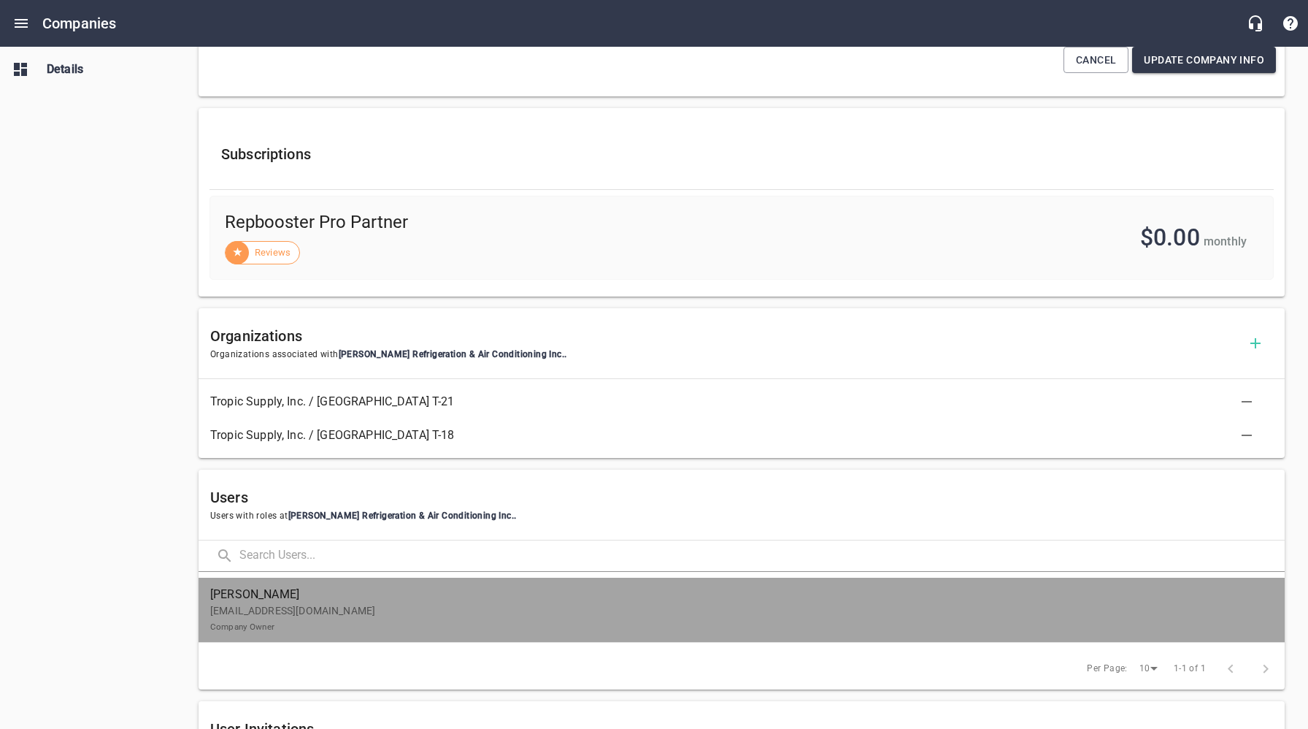
click at [293, 615] on p "ltaylor@taylorrefrig.com Company Owner" at bounding box center [735, 618] width 1051 height 31
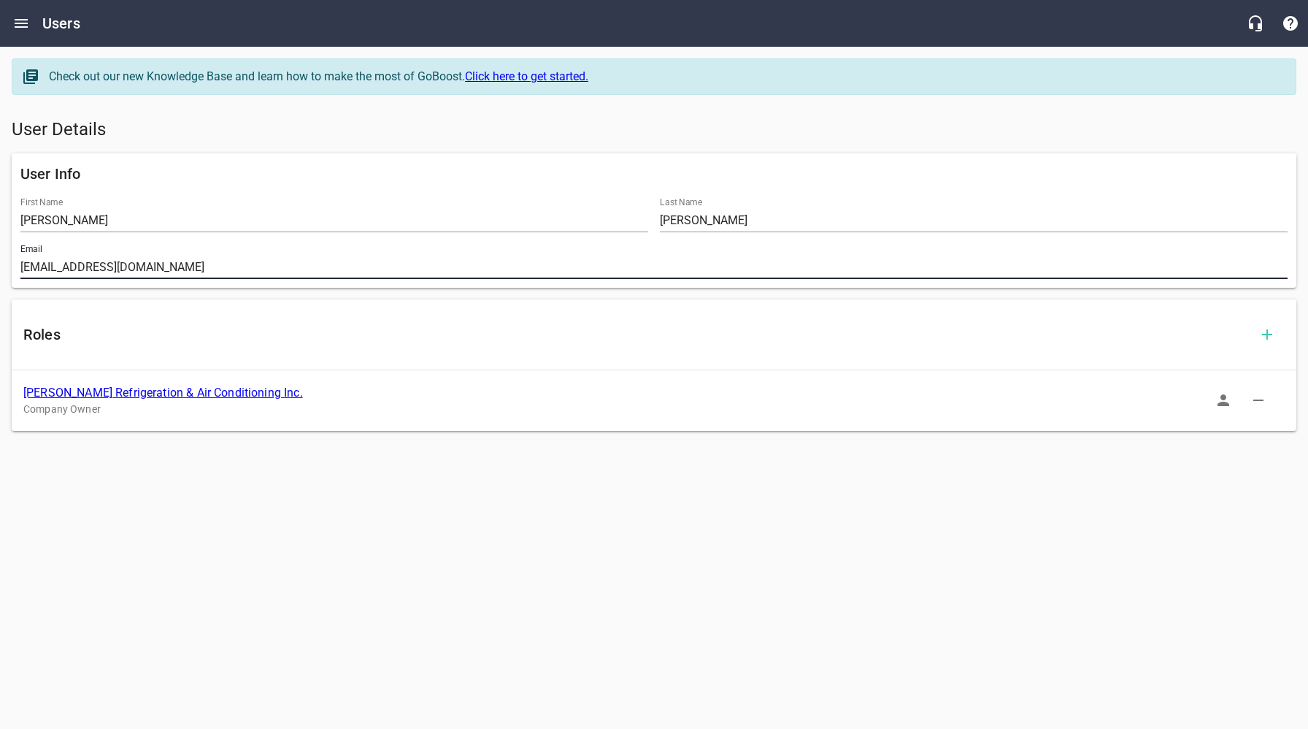
drag, startPoint x: 164, startPoint y: 269, endPoint x: 11, endPoint y: 269, distance: 152.6
click at [12, 269] on div "User Info First Name Luke Last Name Taylor Email ltaylor@taylorrefrig.com" at bounding box center [654, 220] width 1285 height 134
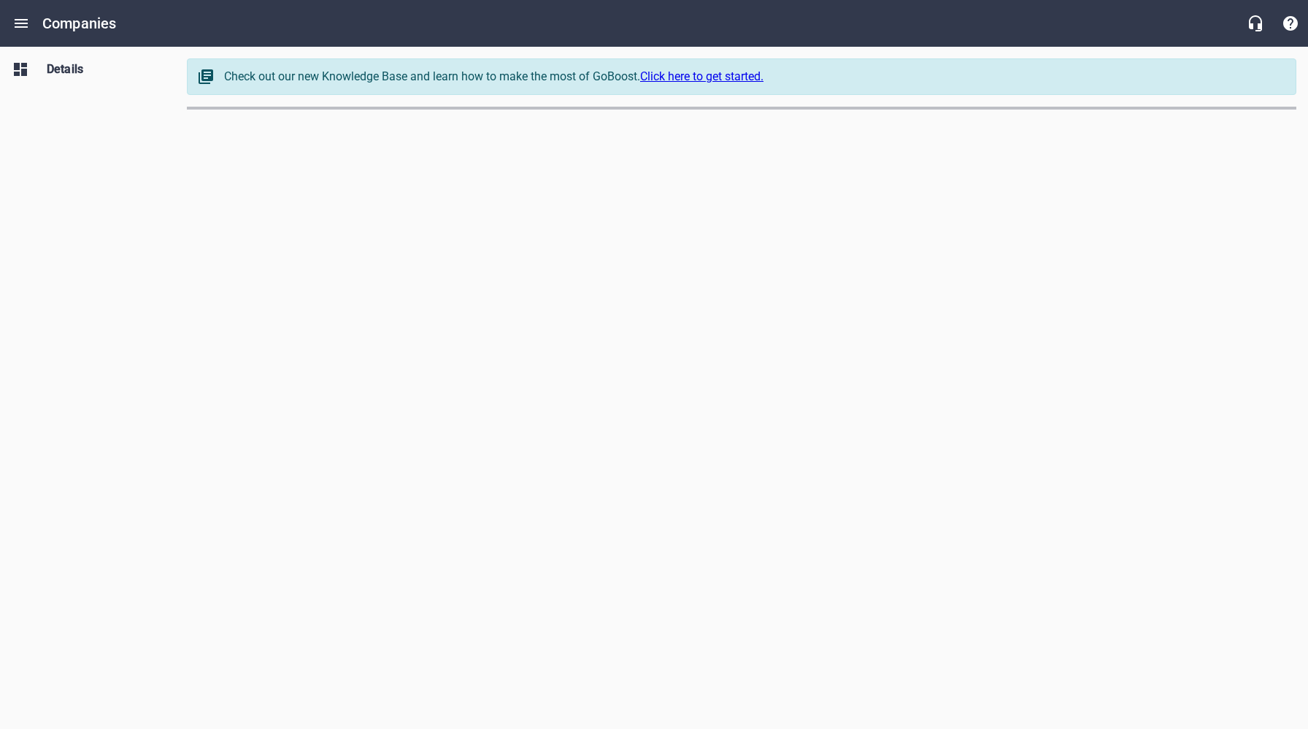
select select "[US_STATE]"
select select "63"
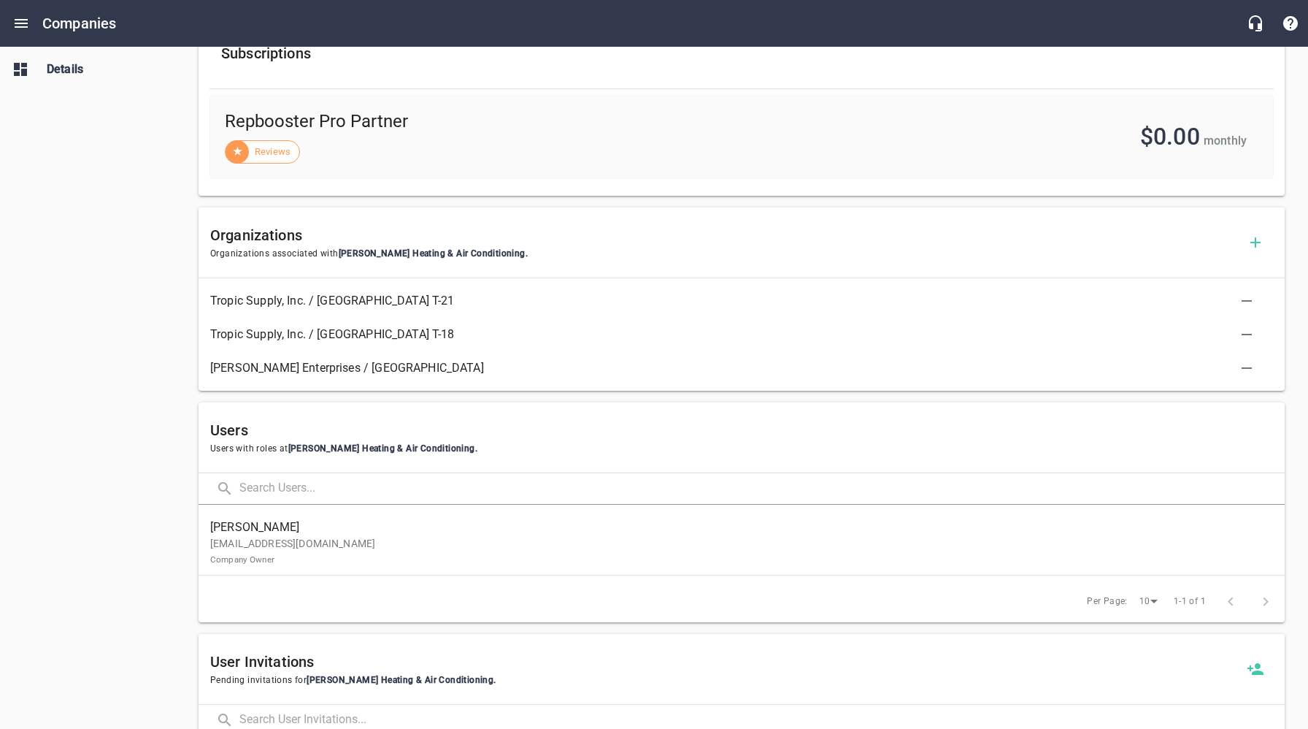
scroll to position [558, 0]
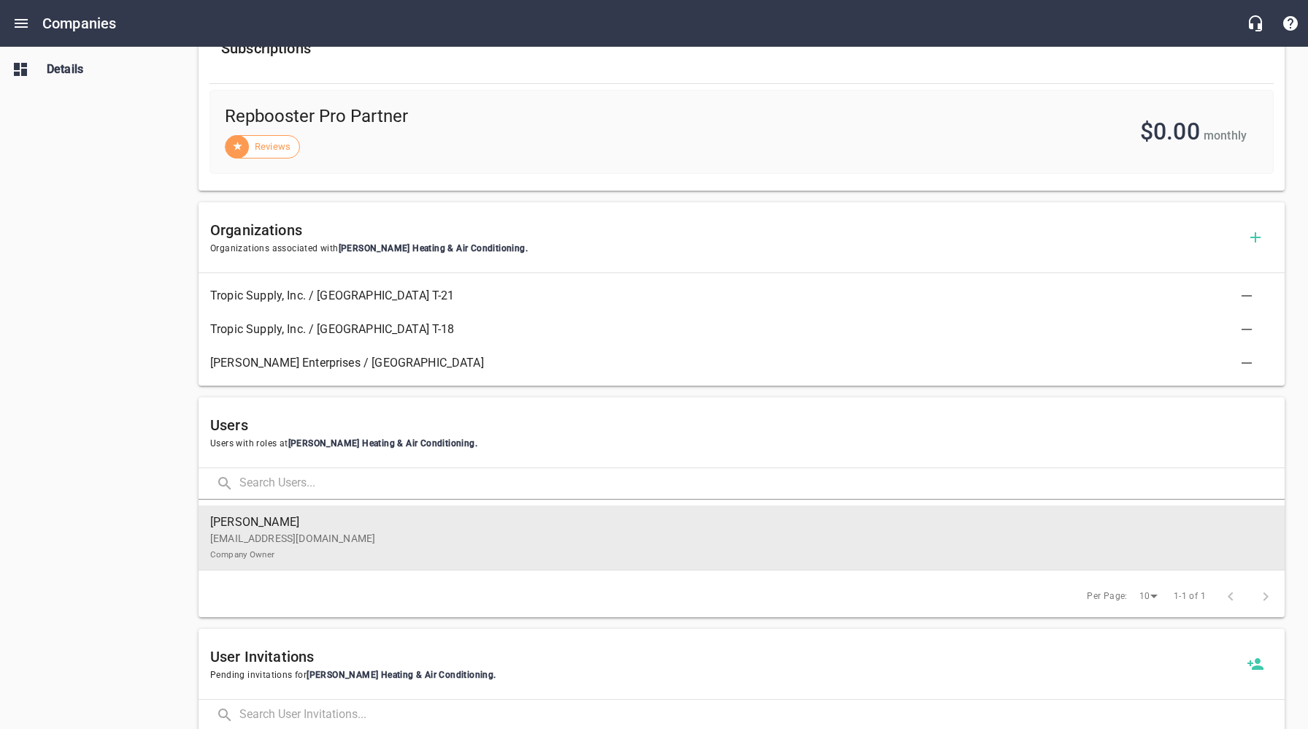
click at [313, 542] on p "[EMAIL_ADDRESS][DOMAIN_NAME] Company Owner" at bounding box center [735, 546] width 1051 height 31
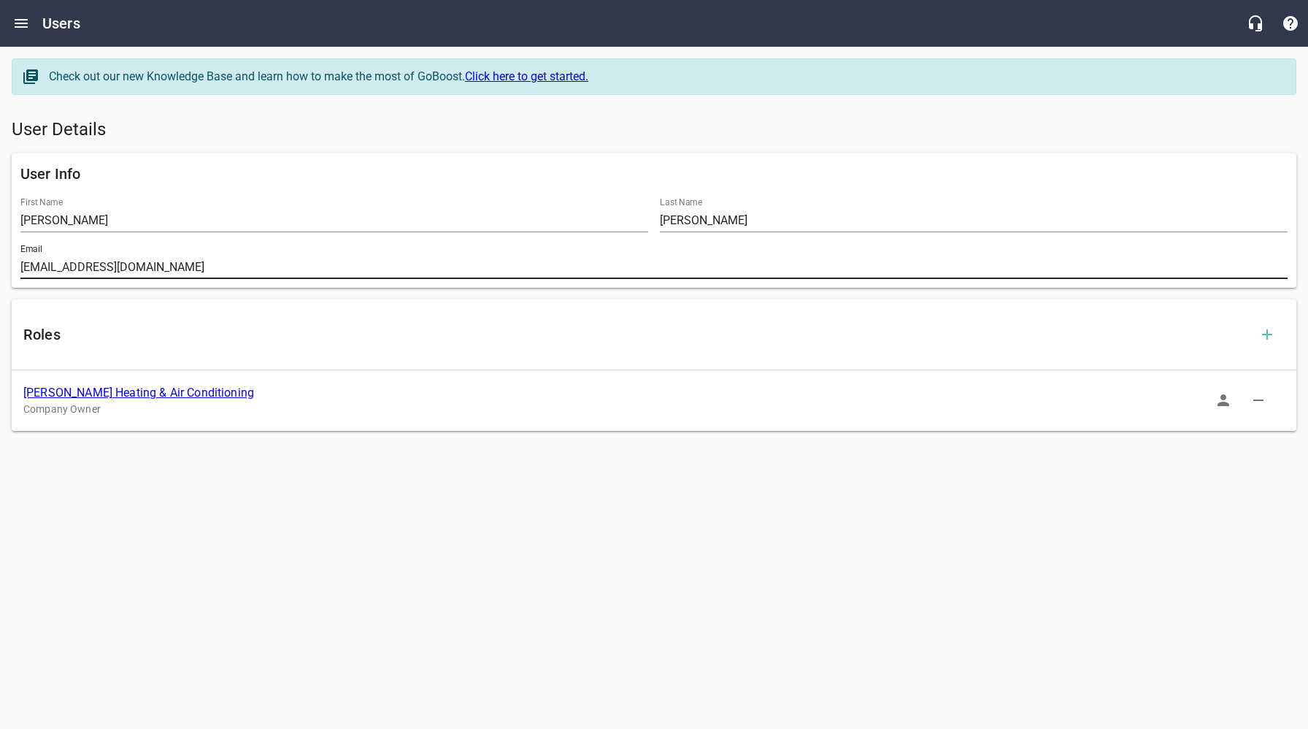
drag, startPoint x: 239, startPoint y: 268, endPoint x: 29, endPoint y: 302, distance: 213.0
click at [15, 270] on div "Email [EMAIL_ADDRESS][DOMAIN_NAME]" at bounding box center [654, 261] width 1279 height 47
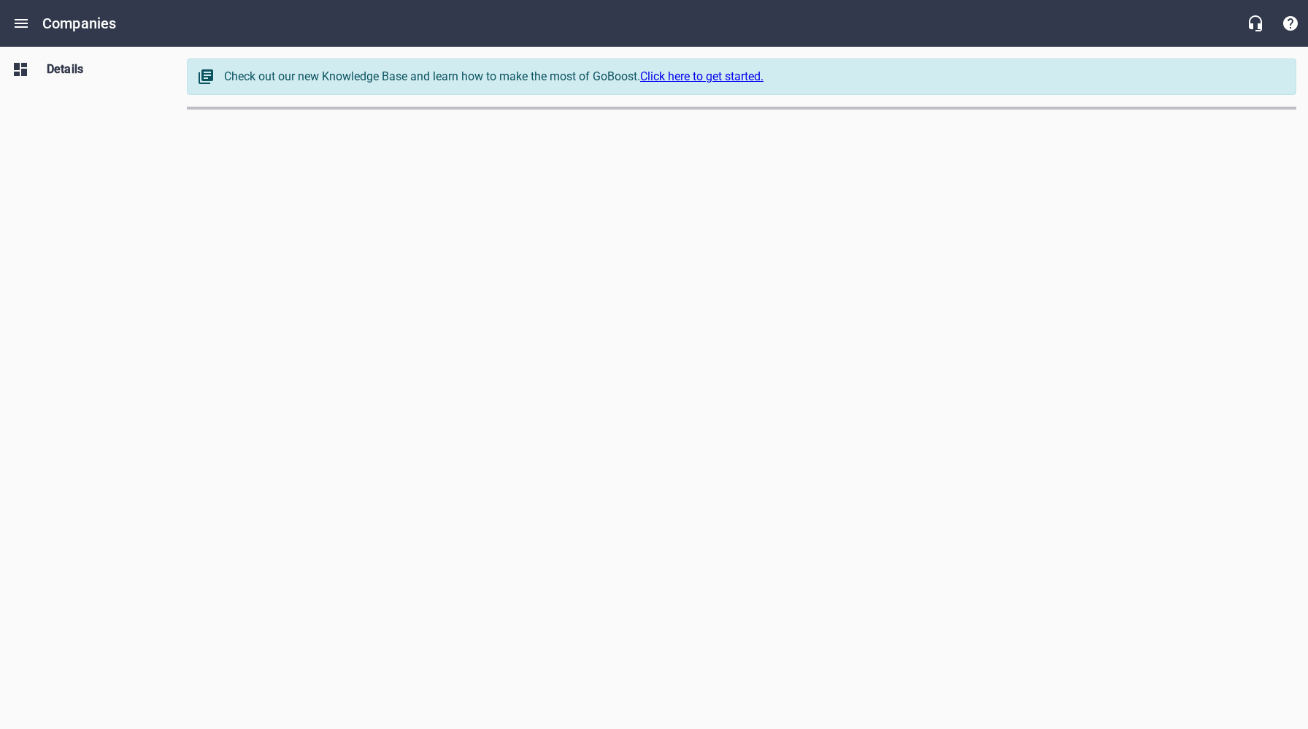
select select "[US_STATE]"
select select "63"
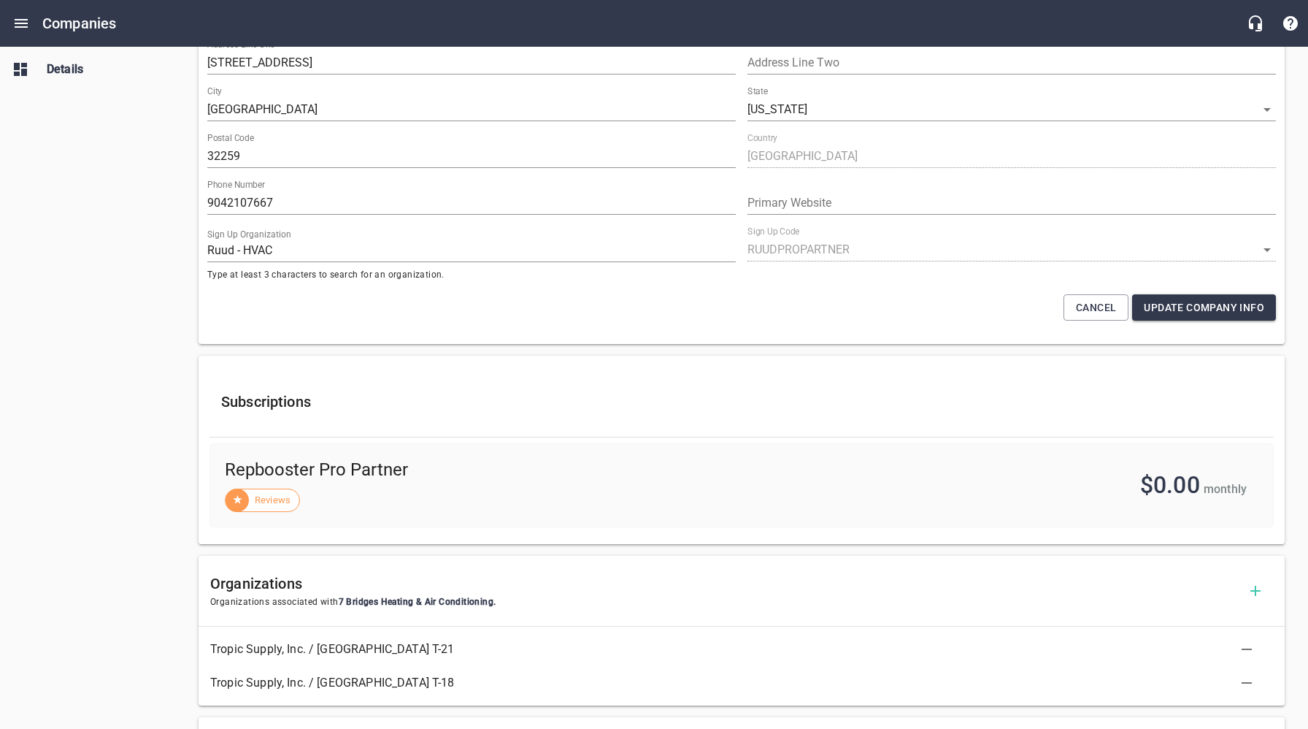
scroll to position [635, 0]
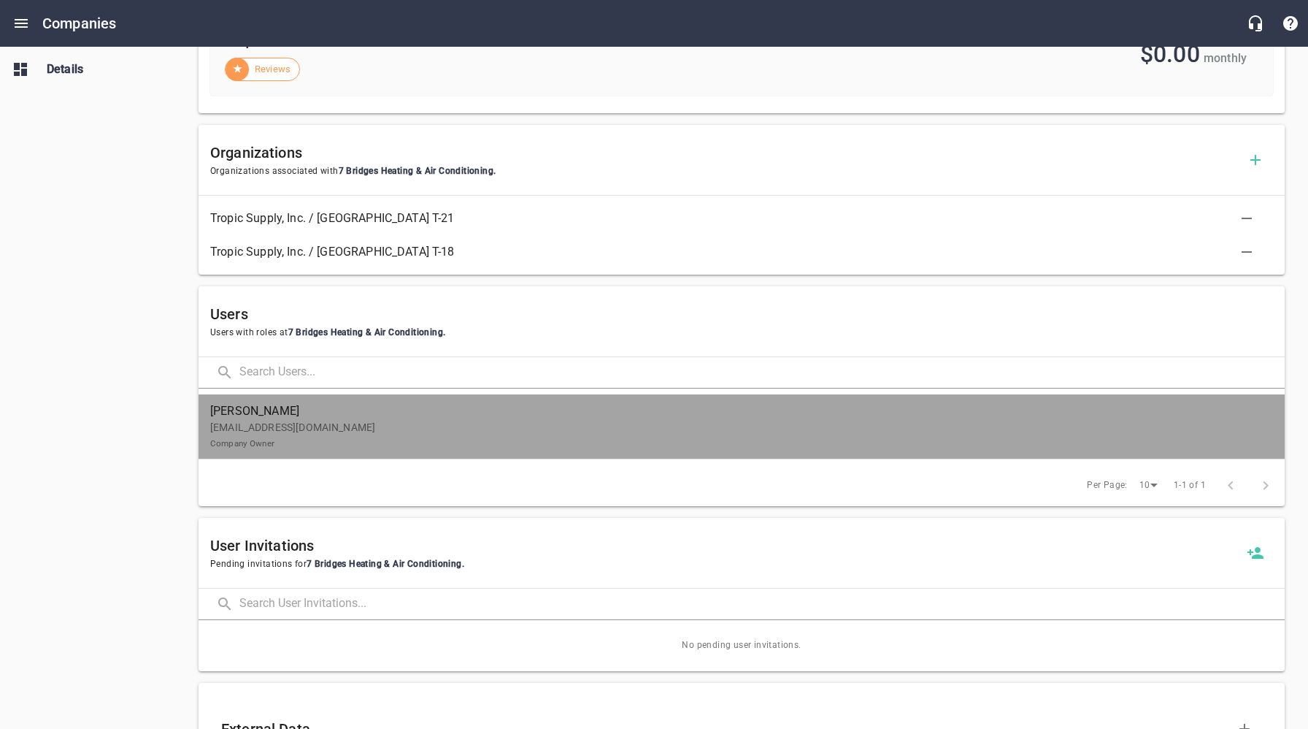
click at [240, 426] on p "[EMAIL_ADDRESS][DOMAIN_NAME] Company Owner" at bounding box center [735, 435] width 1051 height 31
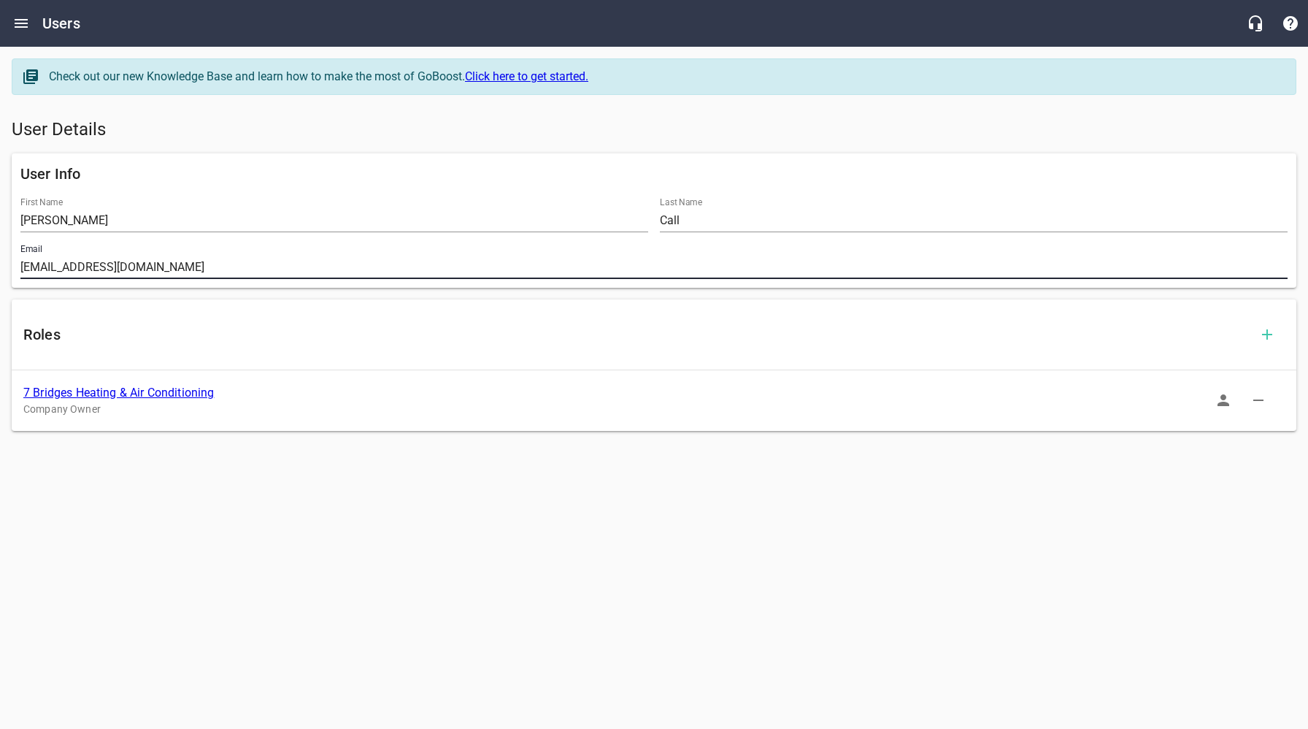
drag, startPoint x: 163, startPoint y: 266, endPoint x: -2, endPoint y: 269, distance: 165.0
click at [0, 269] on html "Users Check out our new Knowledge Base and learn how to make the most of GoBoos…" at bounding box center [654, 235] width 1308 height 470
